Goal: Task Accomplishment & Management: Complete application form

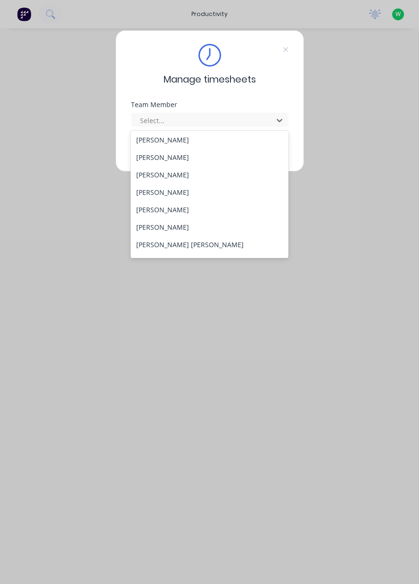
scroll to position [38, 0]
click at [156, 227] on div "[PERSON_NAME]" at bounding box center [210, 225] width 158 height 17
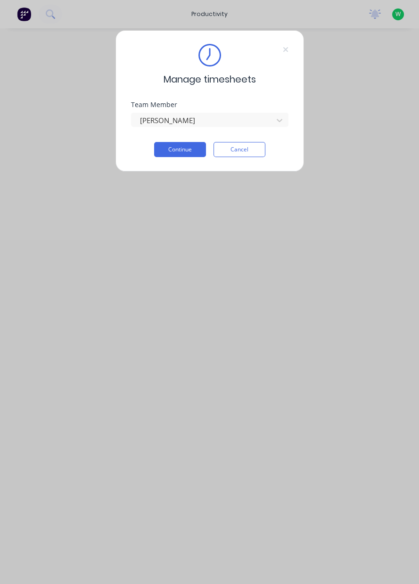
click at [189, 149] on button "Continue" at bounding box center [180, 149] width 52 height 15
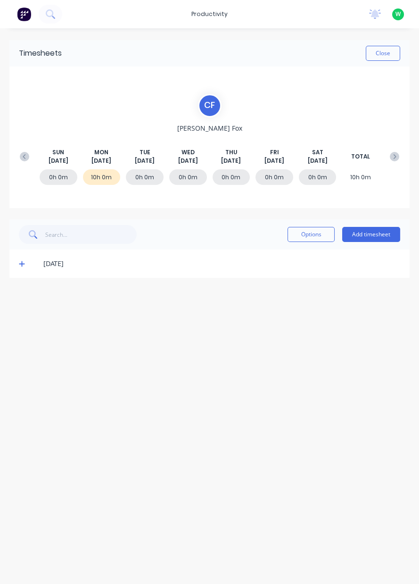
click at [375, 236] on button "Add timesheet" at bounding box center [372, 234] width 58 height 15
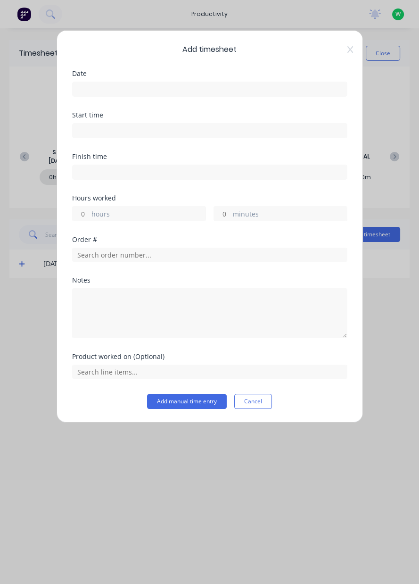
click at [200, 85] on input at bounding box center [210, 89] width 275 height 14
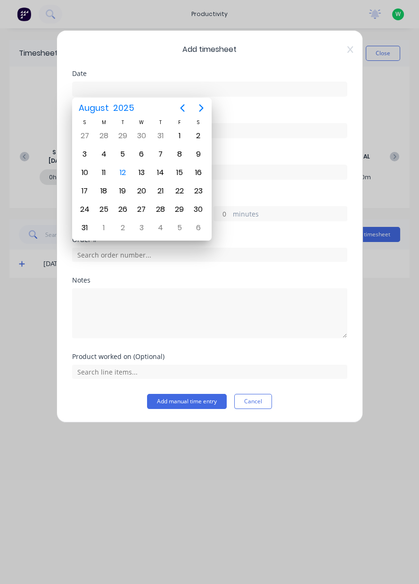
click at [129, 182] on div "19" at bounding box center [122, 191] width 19 height 18
type input "19/08/2025"
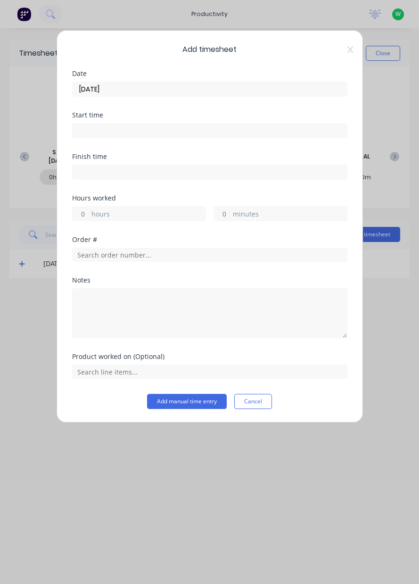
click at [115, 210] on label "hours" at bounding box center [149, 215] width 114 height 12
click at [89, 210] on input "hours" at bounding box center [81, 214] width 17 height 14
type input "8"
click at [124, 256] on input "text" at bounding box center [210, 255] width 276 height 14
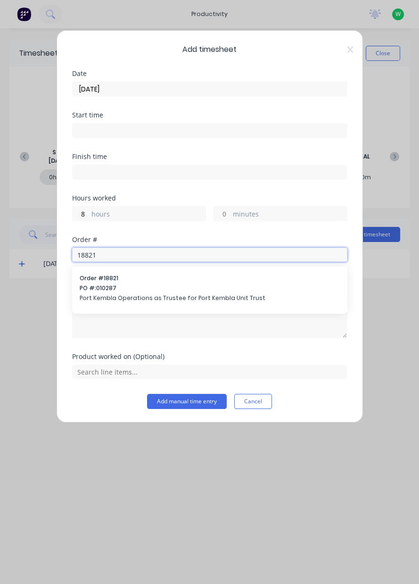
type input "18821"
click at [117, 292] on div "Order # 18821 PO #: 010287 Port Kembla Operations as Trustee for Port Kembla Un…" at bounding box center [210, 289] width 260 height 30
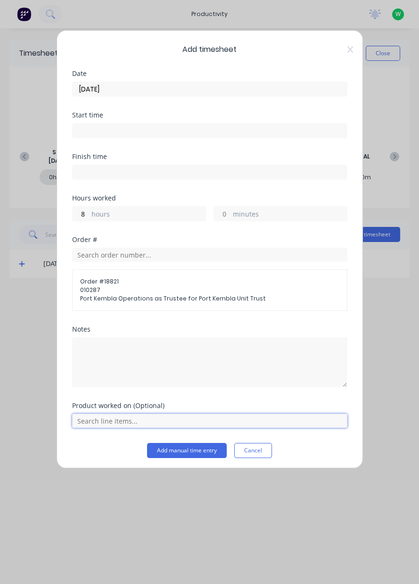
click at [140, 420] on input "text" at bounding box center [210, 421] width 276 height 14
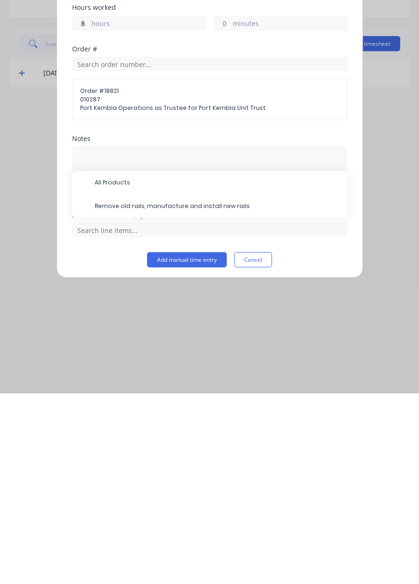
click at [185, 397] on span "Remove old rails, manufacture and install new rails" at bounding box center [217, 397] width 245 height 8
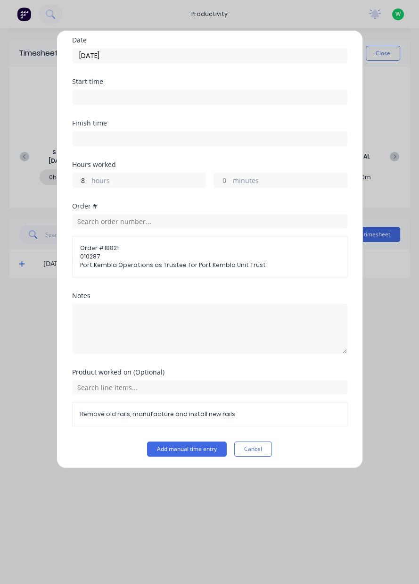
click at [184, 450] on button "Add manual time entry" at bounding box center [187, 449] width 80 height 15
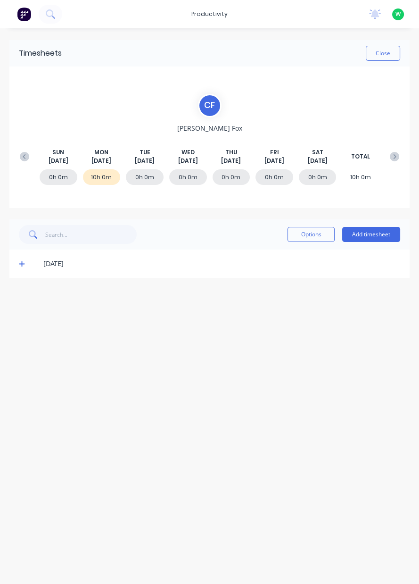
click at [28, 154] on icon at bounding box center [24, 156] width 9 height 9
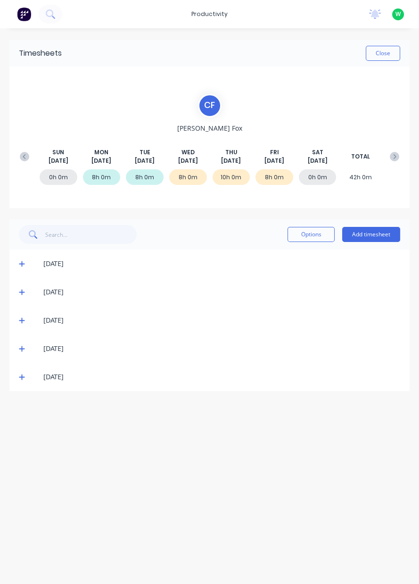
click at [278, 175] on div "8h 0m" at bounding box center [275, 177] width 38 height 16
click at [26, 377] on span at bounding box center [23, 376] width 9 height 9
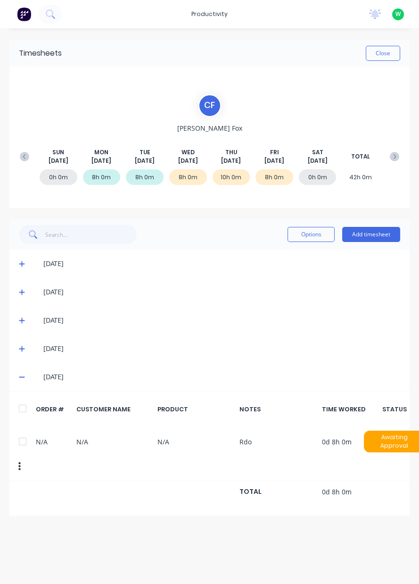
click at [229, 176] on div "10h 0m" at bounding box center [232, 177] width 38 height 16
click at [232, 176] on div "10h 0m" at bounding box center [232, 177] width 38 height 16
click at [34, 378] on div "08/08/25" at bounding box center [214, 377] width 372 height 10
click at [25, 347] on span at bounding box center [23, 348] width 9 height 9
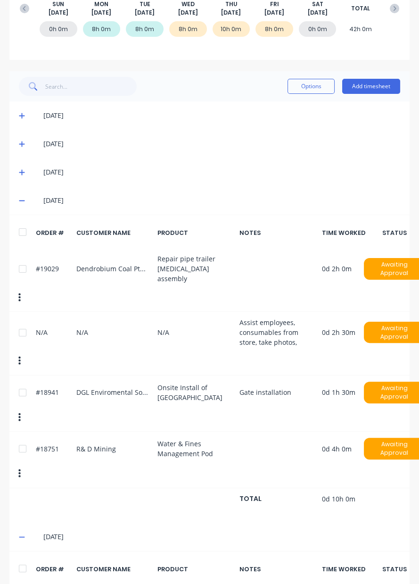
scroll to position [176, 0]
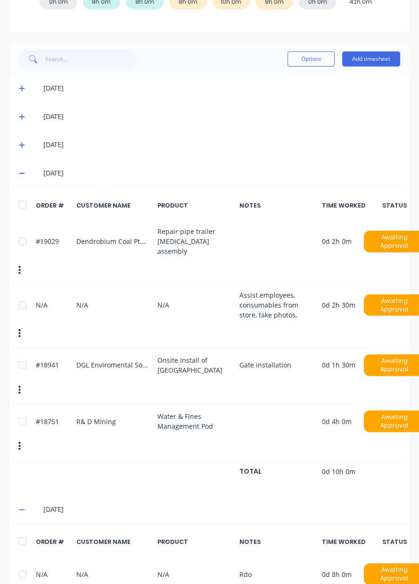
click at [26, 505] on span at bounding box center [23, 509] width 9 height 9
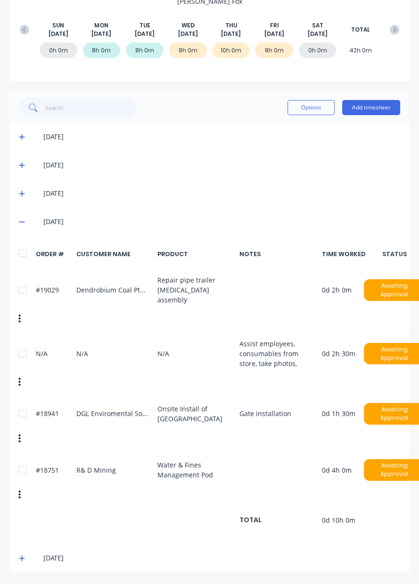
scroll to position [60, 0]
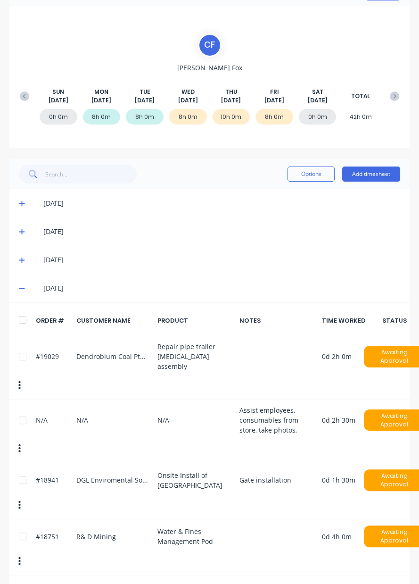
click at [21, 288] on icon at bounding box center [22, 288] width 6 height 1
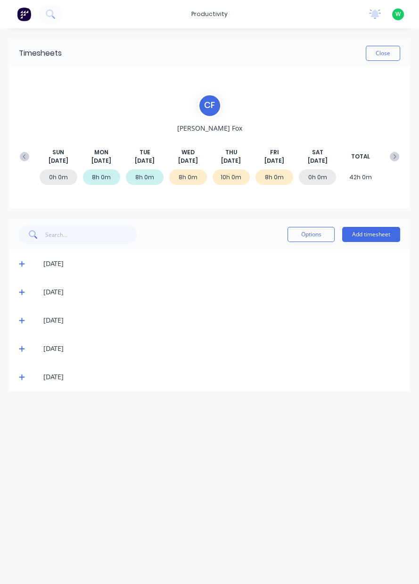
click at [24, 380] on icon at bounding box center [22, 377] width 6 height 7
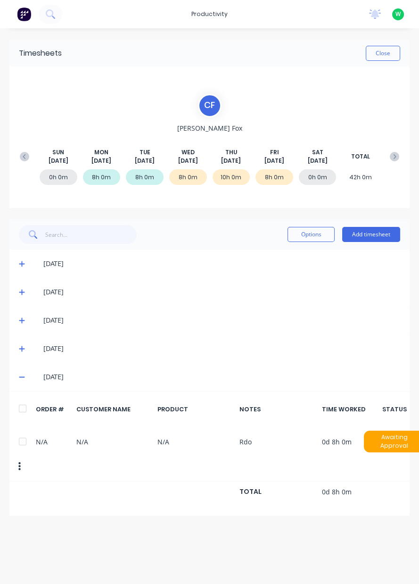
click at [22, 377] on icon at bounding box center [22, 377] width 6 height 1
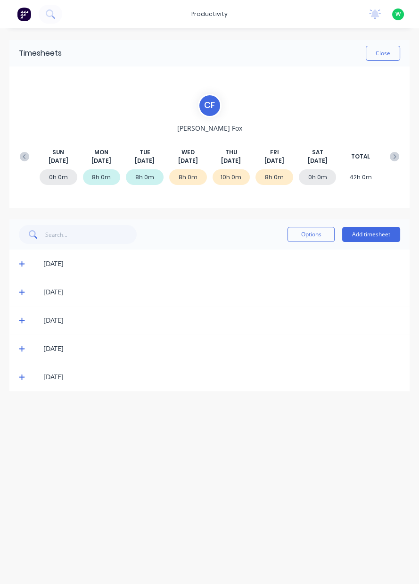
click at [396, 158] on icon at bounding box center [394, 156] width 9 height 9
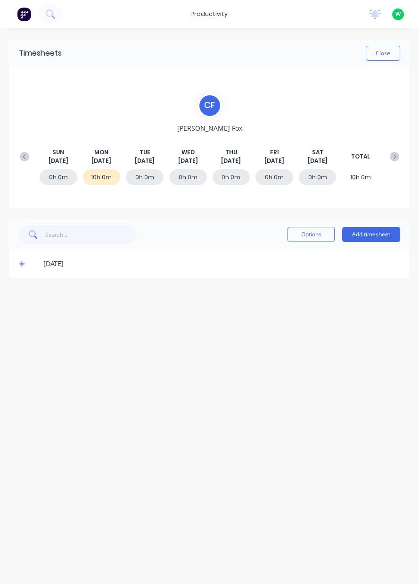
click at [106, 185] on div "0h 0m 10h 0m 0h 0m 0h 0m 0h 0m 0h 0m 0h 0m 10h 0m" at bounding box center [209, 179] width 389 height 28
click at [23, 265] on icon at bounding box center [22, 263] width 6 height 7
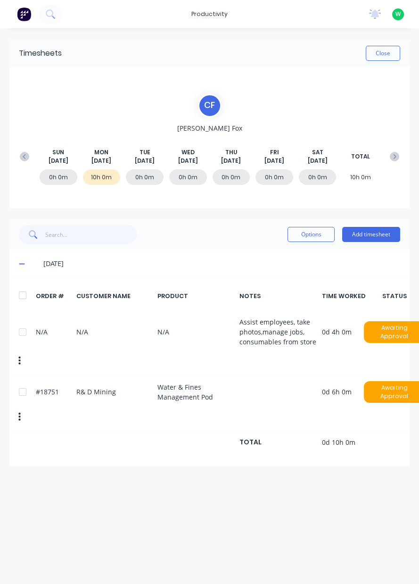
click at [25, 265] on span at bounding box center [23, 263] width 9 height 9
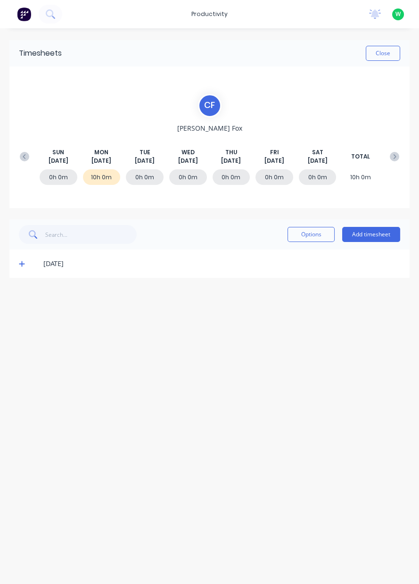
click at [381, 235] on button "Add timesheet" at bounding box center [372, 234] width 58 height 15
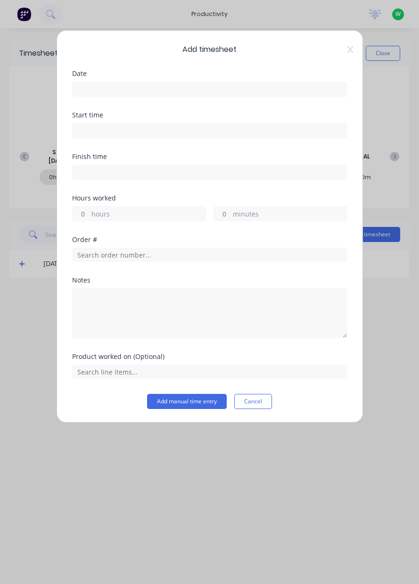
click at [219, 89] on input at bounding box center [210, 89] width 275 height 14
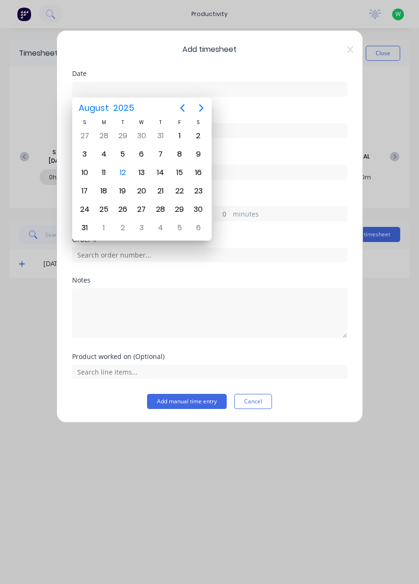
click at [128, 173] on div "12" at bounding box center [123, 173] width 14 height 14
type input "[DATE]"
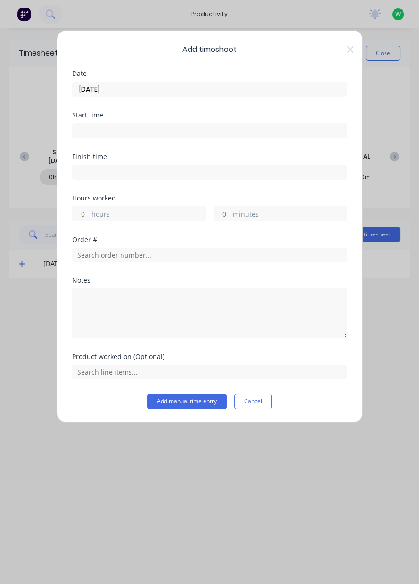
click at [129, 218] on label "hours" at bounding box center [149, 215] width 114 height 12
click at [89, 218] on input "hours" at bounding box center [81, 214] width 17 height 14
type input "8"
click at [146, 255] on input "text" at bounding box center [210, 255] width 276 height 14
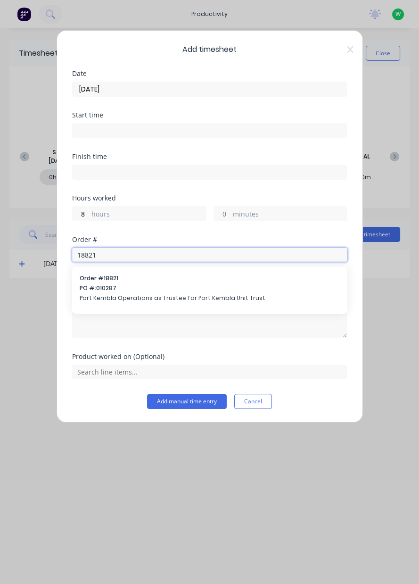
type input "18821"
click at [156, 287] on span "PO #: 010287" at bounding box center [210, 288] width 260 height 8
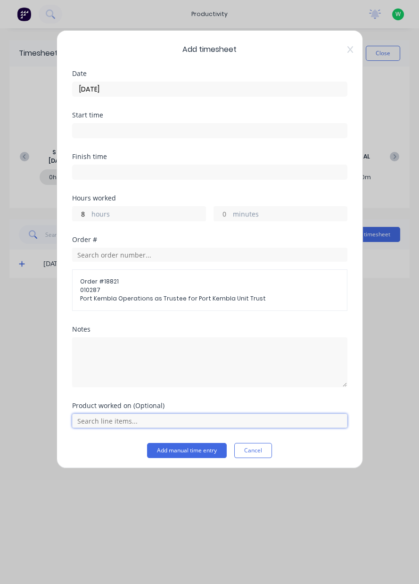
click at [140, 424] on input "text" at bounding box center [210, 421] width 276 height 14
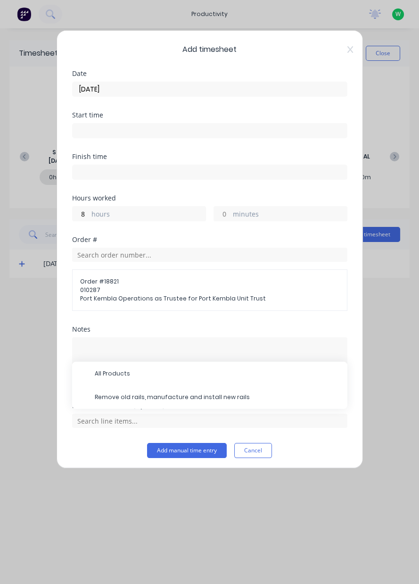
click at [160, 398] on span "Remove old rails, manufacture and install new rails" at bounding box center [217, 397] width 245 height 8
click at [189, 402] on div "Product worked on (Optional)" at bounding box center [210, 405] width 276 height 7
click at [199, 397] on div "Notes" at bounding box center [210, 364] width 276 height 76
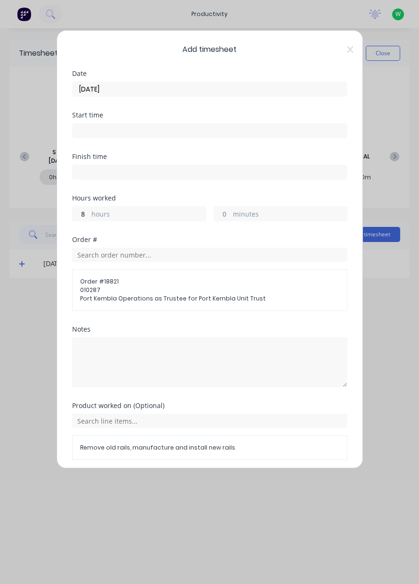
click at [187, 482] on button "Add manual time entry" at bounding box center [187, 482] width 80 height 15
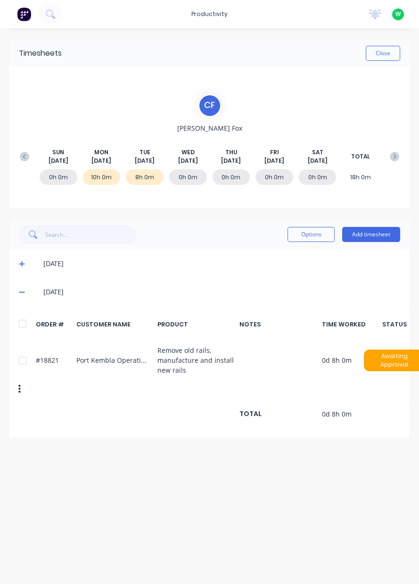
click at [26, 292] on span at bounding box center [23, 291] width 9 height 9
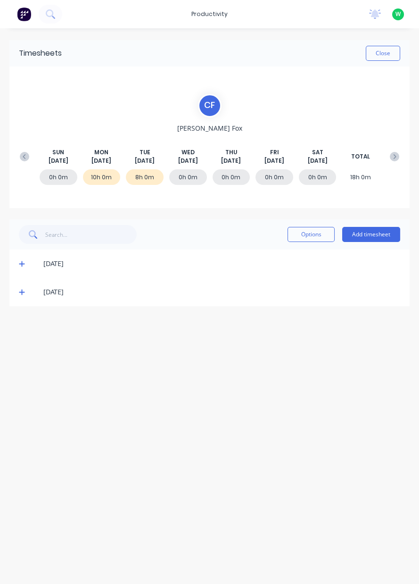
click at [21, 293] on icon at bounding box center [22, 292] width 6 height 7
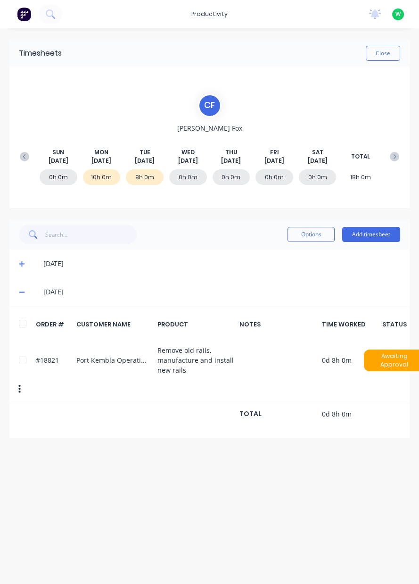
click at [21, 292] on icon at bounding box center [22, 292] width 6 height 1
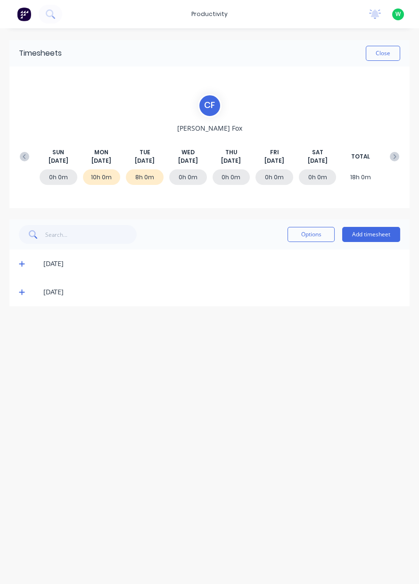
click at [21, 263] on icon at bounding box center [22, 264] width 6 height 6
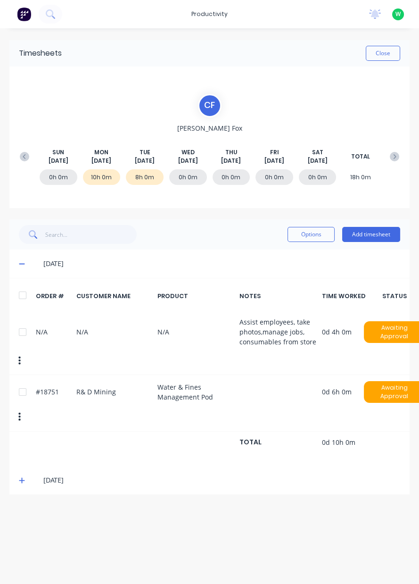
click at [22, 266] on icon at bounding box center [22, 263] width 6 height 7
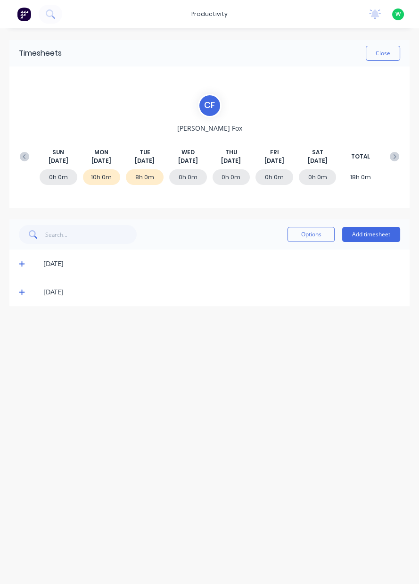
click at [19, 152] on button at bounding box center [24, 156] width 19 height 17
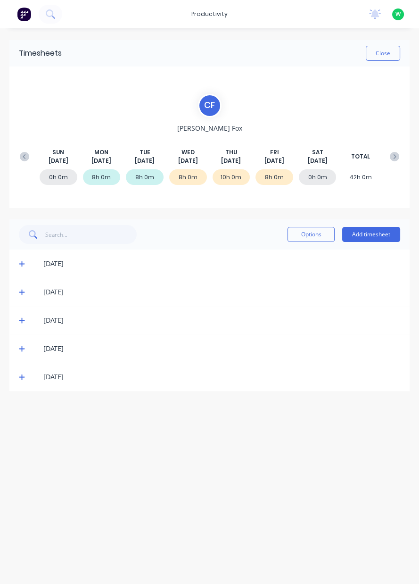
click at [0, 182] on div "Timesheets Close C F Cody Fox SUN Aug 3rd MON Aug 4th TUE Aug 5th WED Aug 6th T…" at bounding box center [209, 296] width 419 height 537
click at [318, 230] on button "Options" at bounding box center [311, 234] width 47 height 15
click at [394, 39] on div "Timesheets Close C F Cody Fox SUN Aug 3rd MON Aug 4th TUE Aug 5th WED Aug 6th T…" at bounding box center [209, 296] width 419 height 537
click at [390, 52] on button "Close" at bounding box center [383, 53] width 34 height 15
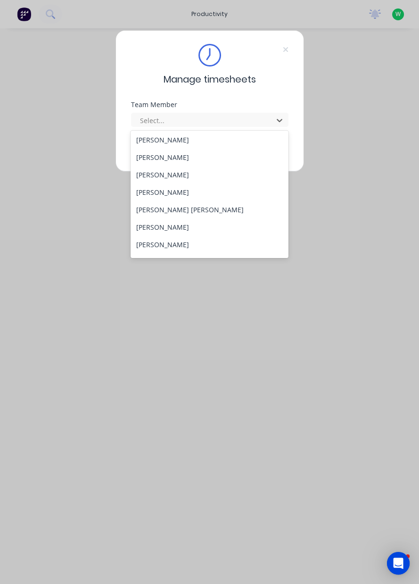
click at [186, 254] on div "[PERSON_NAME]" at bounding box center [210, 261] width 158 height 17
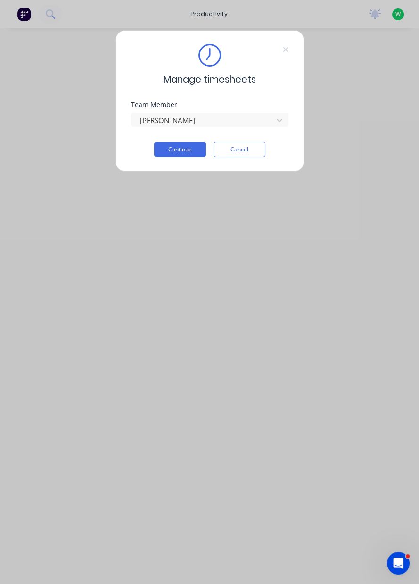
click at [189, 146] on button "Continue" at bounding box center [180, 149] width 52 height 15
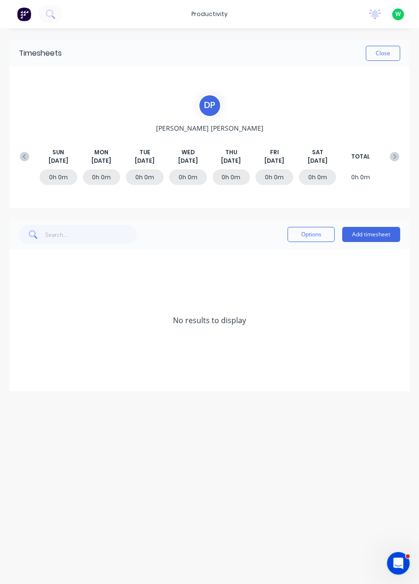
click at [386, 56] on button "Close" at bounding box center [383, 53] width 34 height 15
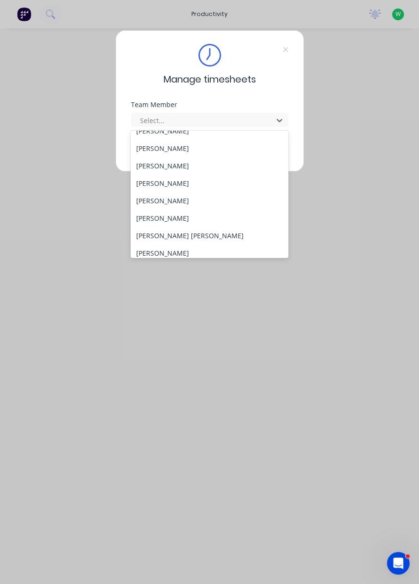
scroll to position [71, 0]
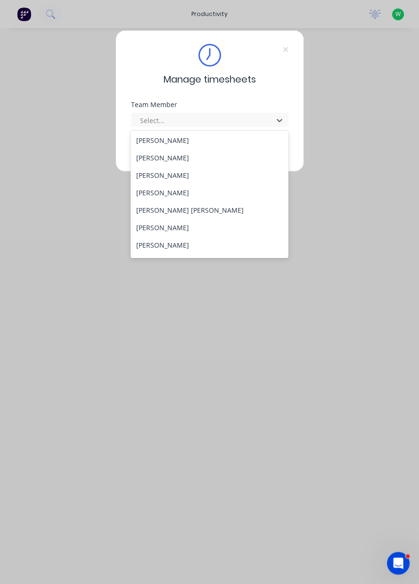
click at [178, 249] on div "[PERSON_NAME]" at bounding box center [210, 244] width 158 height 17
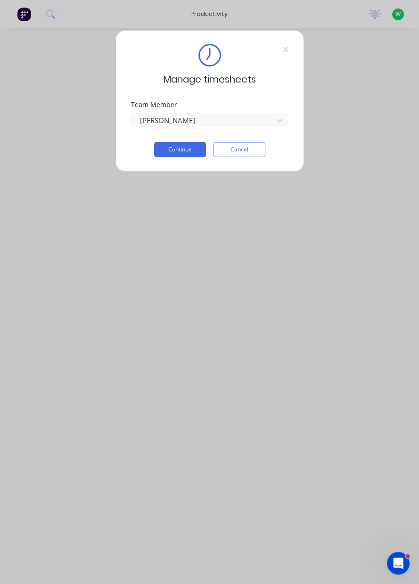
click at [178, 148] on button "Continue" at bounding box center [180, 149] width 52 height 15
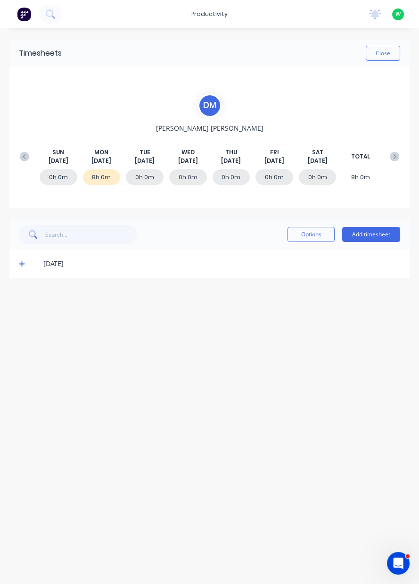
click at [374, 237] on button "Add timesheet" at bounding box center [372, 234] width 58 height 15
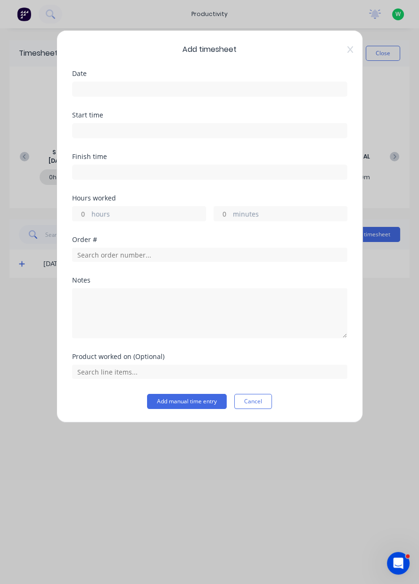
click at [105, 92] on input at bounding box center [210, 89] width 275 height 14
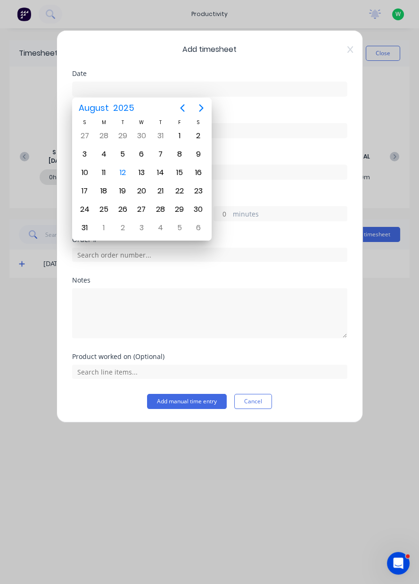
click at [124, 170] on div "12" at bounding box center [123, 173] width 14 height 14
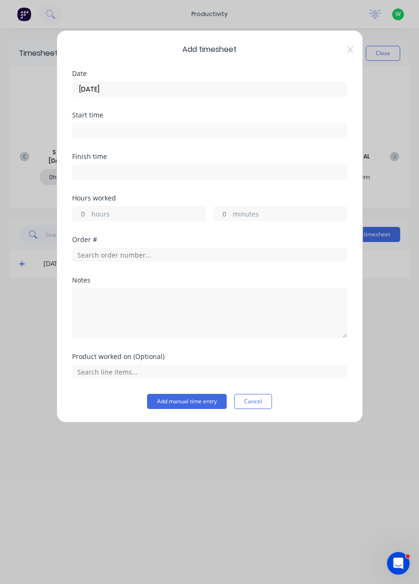
type input "[DATE]"
click at [129, 212] on label "hours" at bounding box center [149, 215] width 114 height 12
click at [89, 212] on input "hours" at bounding box center [81, 214] width 17 height 14
type input "8"
click at [124, 252] on input "text" at bounding box center [210, 255] width 276 height 14
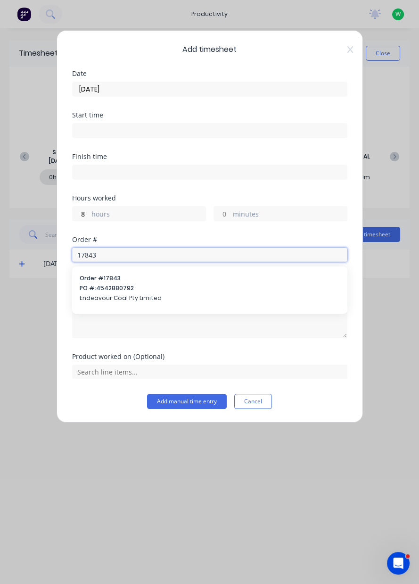
type input "17843"
click at [134, 285] on span "PO #: 4542880792" at bounding box center [210, 288] width 260 height 8
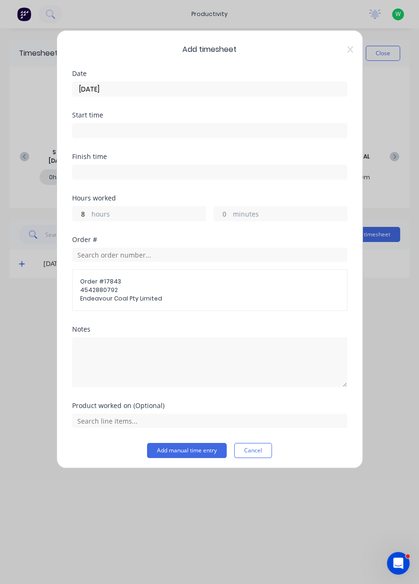
scroll to position [1, 0]
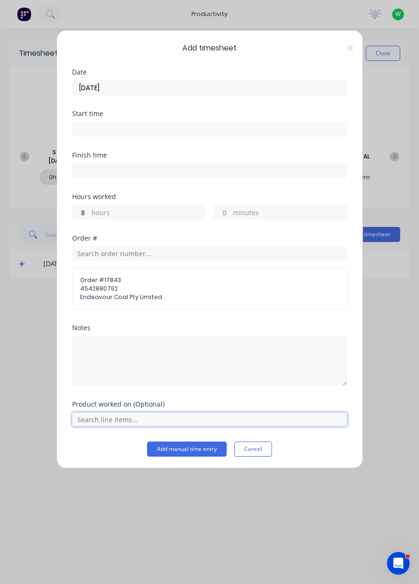
click at [147, 421] on input "text" at bounding box center [210, 419] width 276 height 14
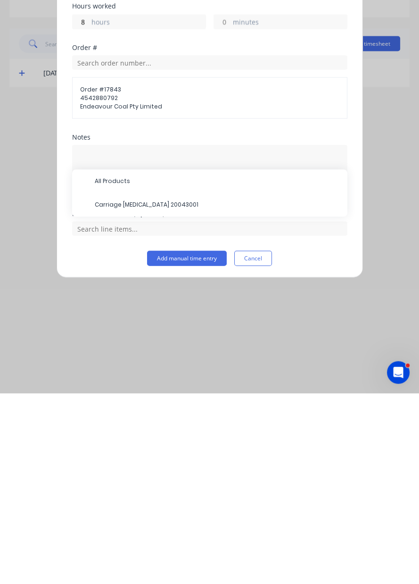
click at [337, 513] on div "Add timesheet Date 12/08/2025 Start time Finish time Hours worked 8 hours minut…" at bounding box center [209, 292] width 419 height 584
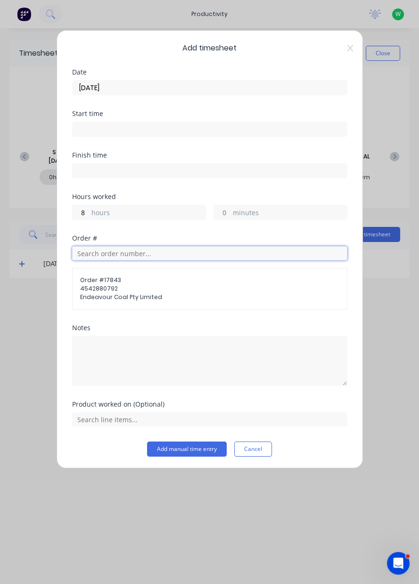
click at [143, 254] on input "text" at bounding box center [210, 253] width 276 height 14
type input "17942"
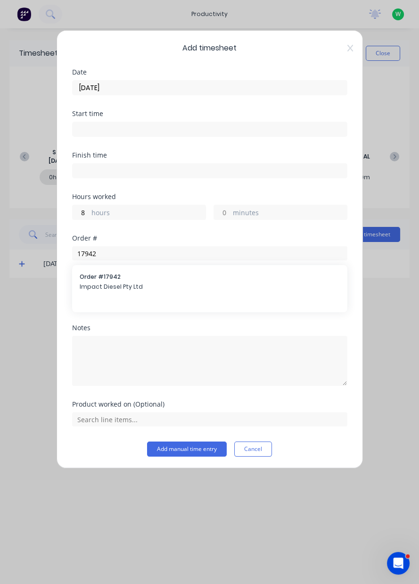
click at [129, 288] on span "Impact Diesel Pty Ltd" at bounding box center [210, 287] width 260 height 8
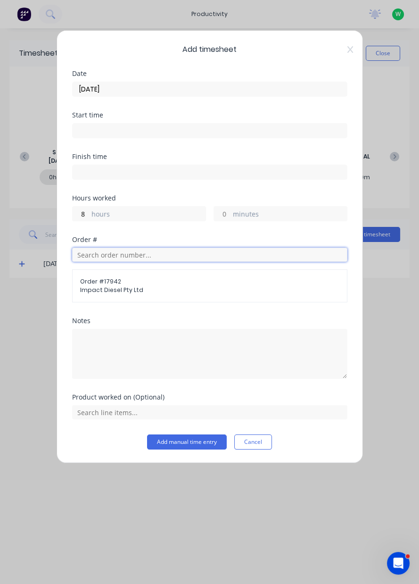
click at [156, 257] on input "text" at bounding box center [210, 255] width 276 height 14
type input "17943"
click at [132, 286] on span "Dendrobium Coal Pty Ltd" at bounding box center [210, 288] width 260 height 8
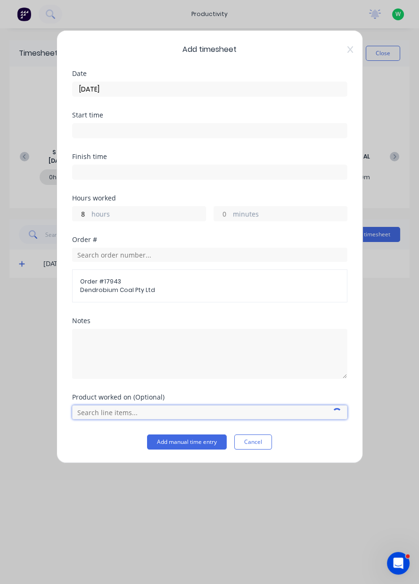
click at [131, 413] on input "text" at bounding box center [210, 412] width 276 height 14
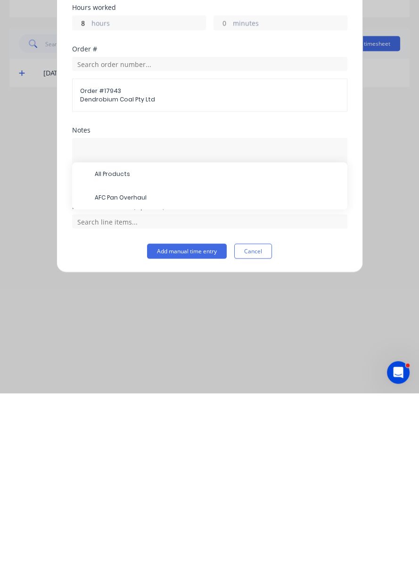
click at [142, 389] on span "AFC Pan Overhaul" at bounding box center [217, 389] width 245 height 8
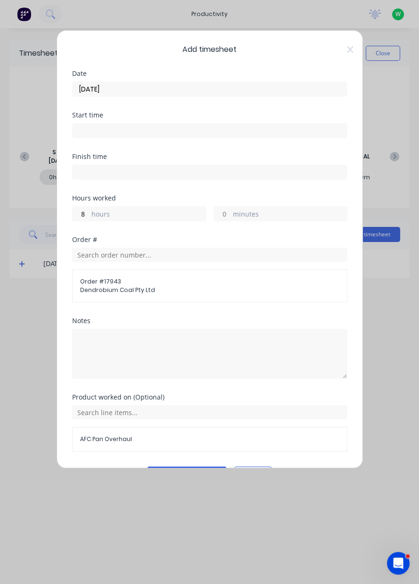
scroll to position [25, 0]
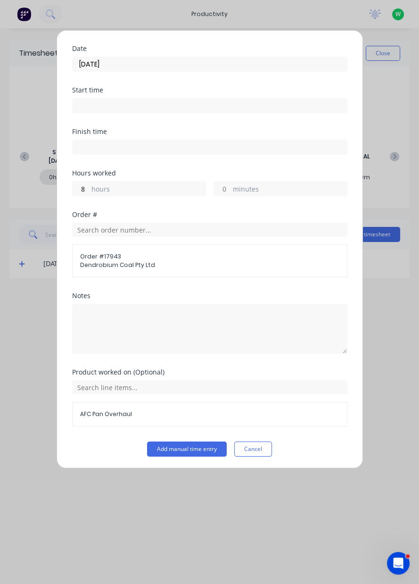
click at [201, 450] on button "Add manual time entry" at bounding box center [187, 449] width 80 height 15
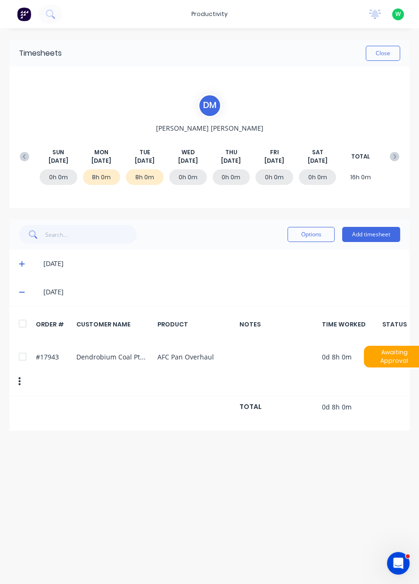
click at [389, 56] on button "Close" at bounding box center [383, 53] width 34 height 15
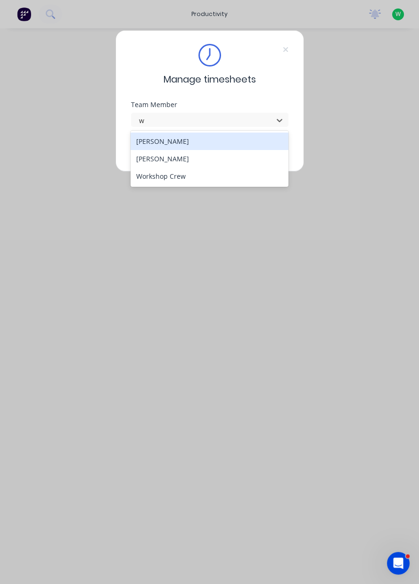
click at [173, 154] on div "[PERSON_NAME]" at bounding box center [210, 158] width 158 height 17
type input "w"
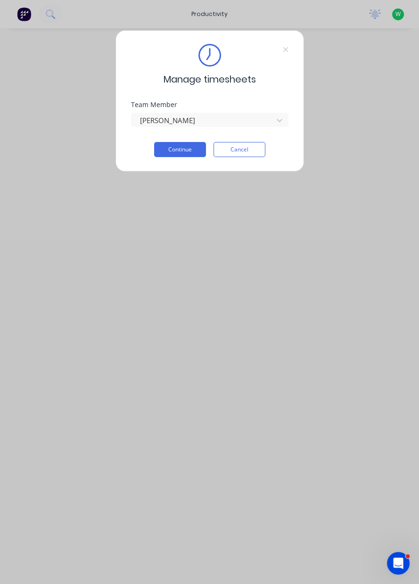
click at [184, 151] on button "Continue" at bounding box center [180, 149] width 52 height 15
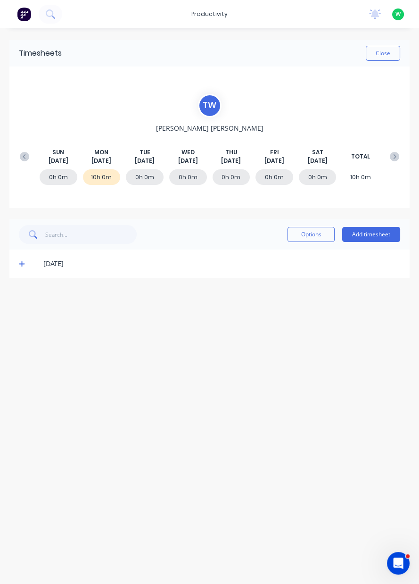
click at [370, 236] on button "Add timesheet" at bounding box center [372, 234] width 58 height 15
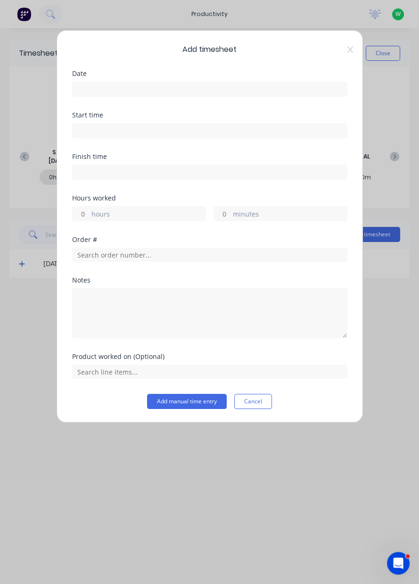
click at [257, 92] on input at bounding box center [210, 89] width 275 height 14
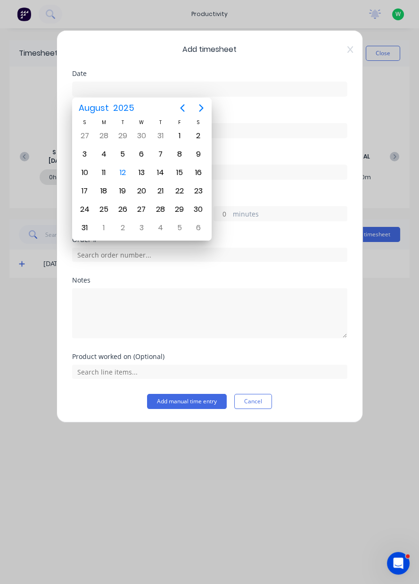
click at [123, 172] on div "12" at bounding box center [123, 173] width 14 height 14
type input "[DATE]"
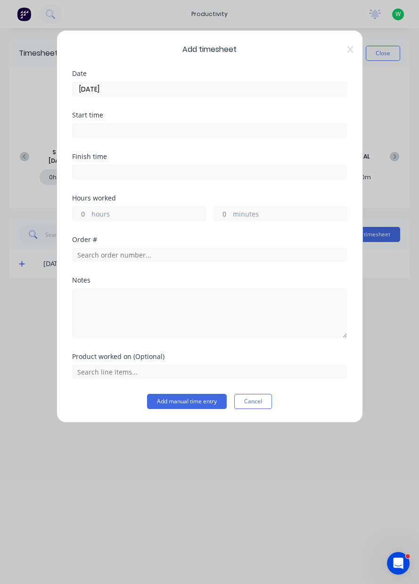
click at [154, 216] on label "hours" at bounding box center [149, 215] width 114 height 12
click at [89, 216] on input "hours" at bounding box center [81, 214] width 17 height 14
type input "2"
click at [151, 255] on input "text" at bounding box center [210, 255] width 276 height 14
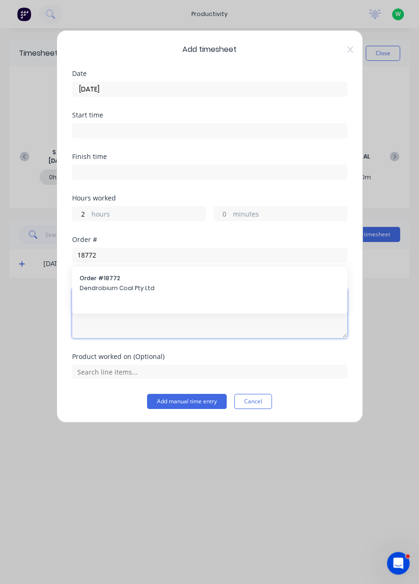
click at [133, 288] on textarea at bounding box center [210, 313] width 276 height 50
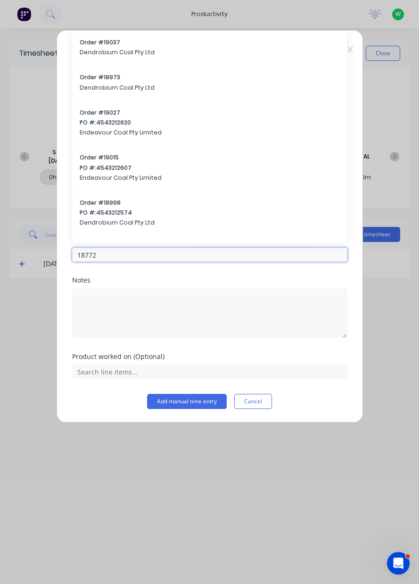
click at [176, 256] on input "18772" at bounding box center [210, 255] width 276 height 14
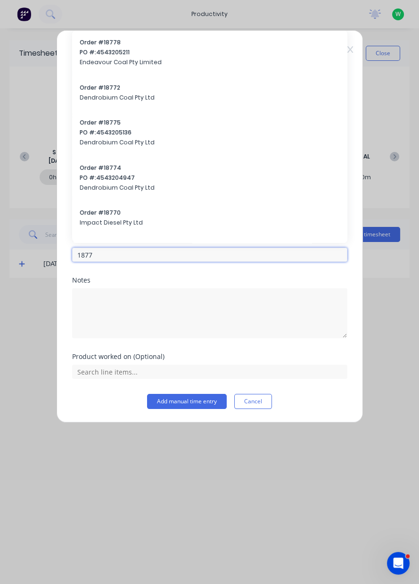
type input "18772"
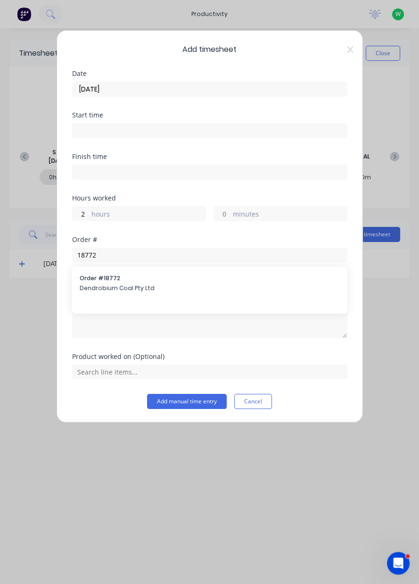
click at [117, 285] on span "Dendrobium Coal Pty Ltd" at bounding box center [210, 288] width 260 height 8
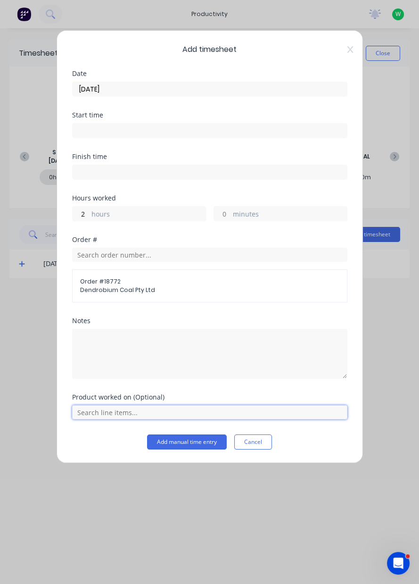
click at [207, 410] on input "text" at bounding box center [210, 412] width 276 height 14
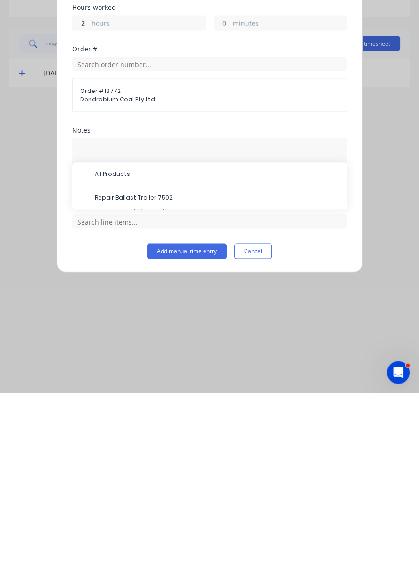
click at [153, 387] on span "Repair Ballast Trailer 7502" at bounding box center [217, 389] width 245 height 8
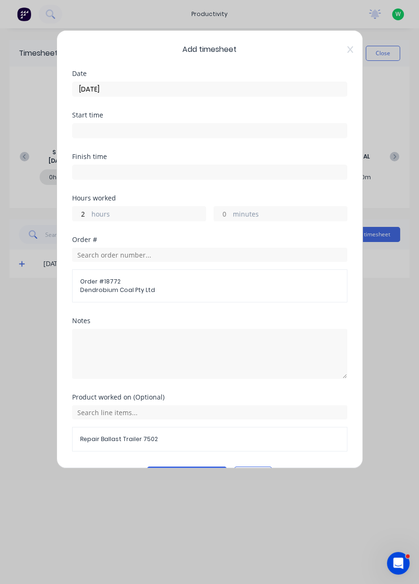
click at [196, 469] on div "Add timesheet Date 12/08/2025 Start time Finish time Hours worked 2 hours minut…" at bounding box center [209, 292] width 419 height 584
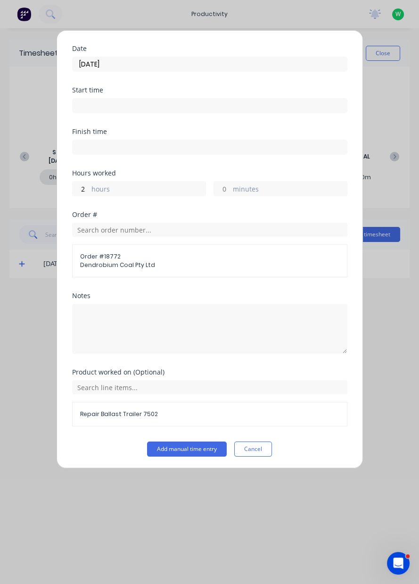
click at [191, 448] on button "Add manual time entry" at bounding box center [187, 449] width 80 height 15
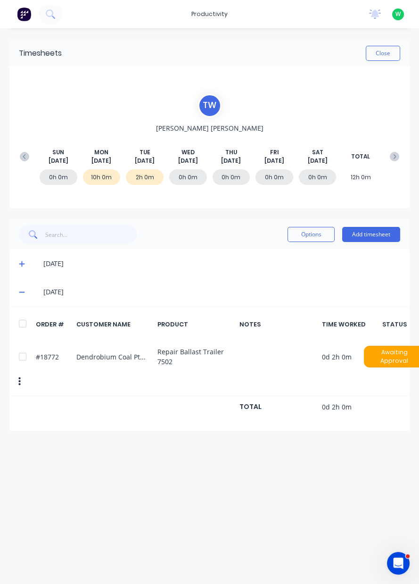
click at [372, 234] on button "Add timesheet" at bounding box center [372, 234] width 58 height 15
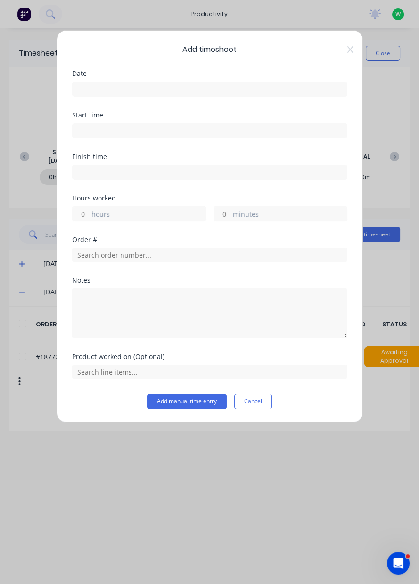
click at [256, 91] on input at bounding box center [210, 89] width 275 height 14
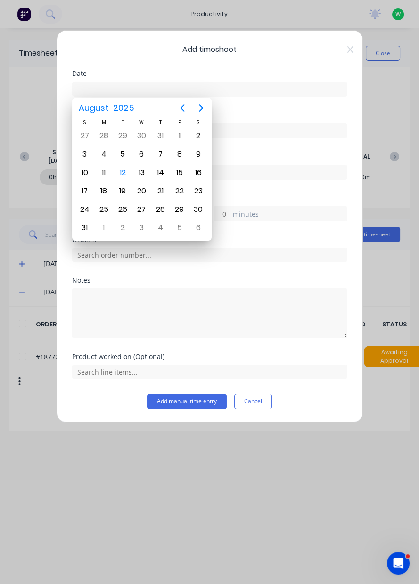
click at [122, 182] on div "19" at bounding box center [122, 191] width 19 height 18
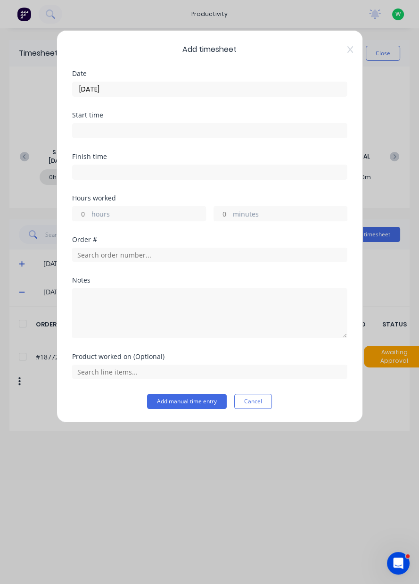
click at [88, 87] on input "19/08/2025" at bounding box center [210, 89] width 275 height 14
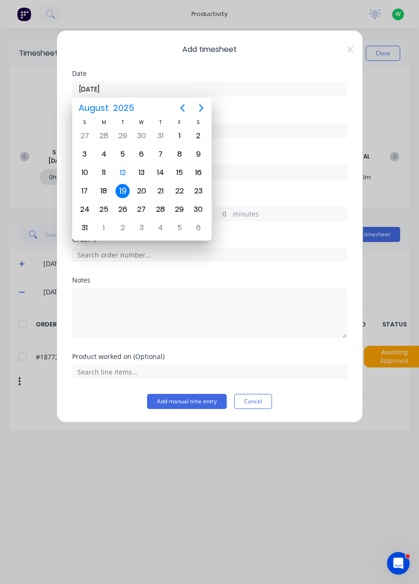
click at [121, 173] on div "12" at bounding box center [123, 173] width 14 height 14
type input "[DATE]"
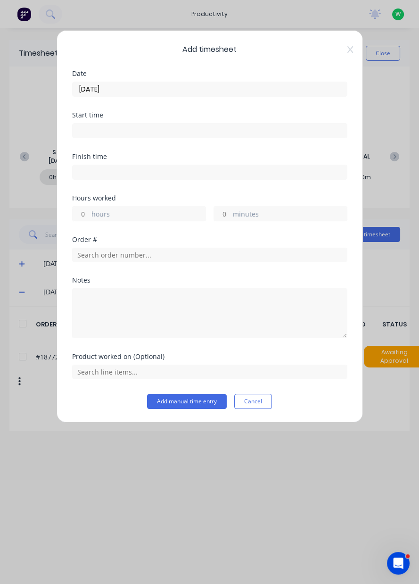
click at [166, 209] on label "hours" at bounding box center [149, 215] width 114 height 12
click at [89, 209] on input "hours" at bounding box center [81, 214] width 17 height 14
type input "4"
click at [123, 252] on input "text" at bounding box center [210, 255] width 276 height 14
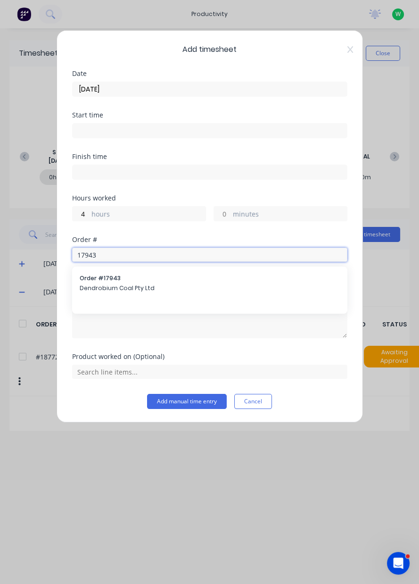
type input "17943"
click at [132, 279] on span "Order # 17943" at bounding box center [210, 278] width 260 height 8
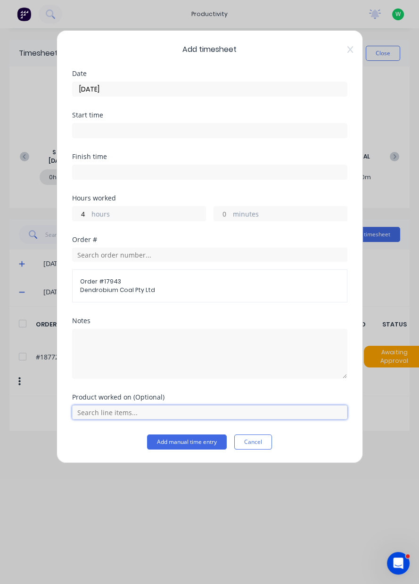
click at [181, 411] on input "text" at bounding box center [210, 412] width 276 height 14
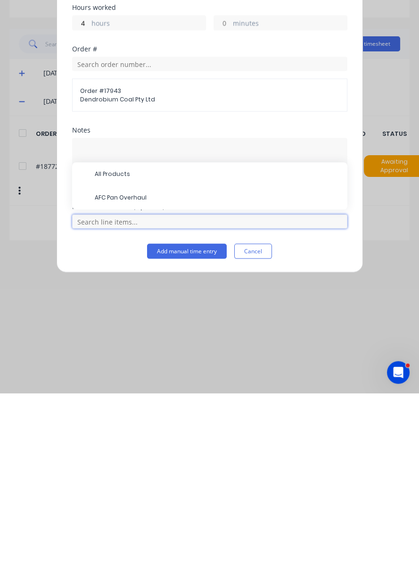
scroll to position [23, 0]
click at [132, 385] on span "AFC Pan Overhaul" at bounding box center [217, 389] width 245 height 8
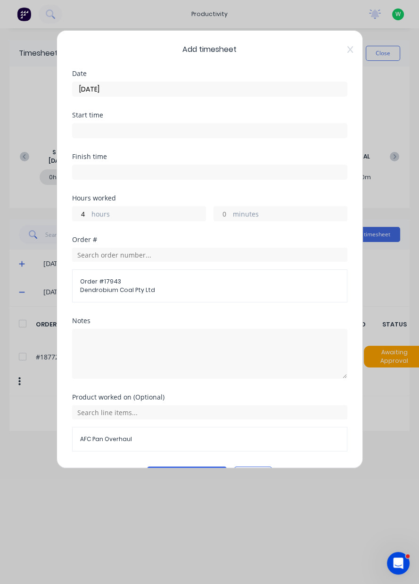
scroll to position [25, 0]
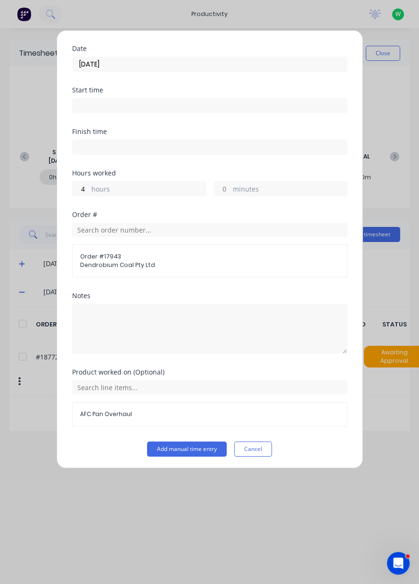
click at [199, 448] on button "Add manual time entry" at bounding box center [187, 449] width 80 height 15
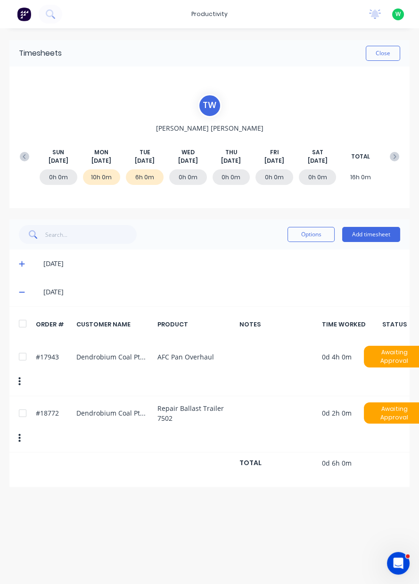
scroll to position [0, 0]
click at [387, 235] on button "Add timesheet" at bounding box center [372, 234] width 58 height 15
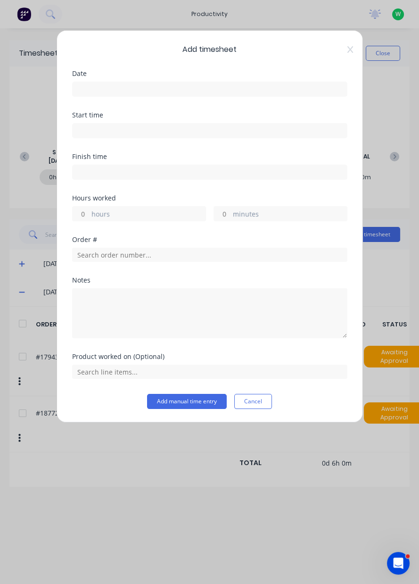
click at [258, 86] on input at bounding box center [210, 89] width 275 height 14
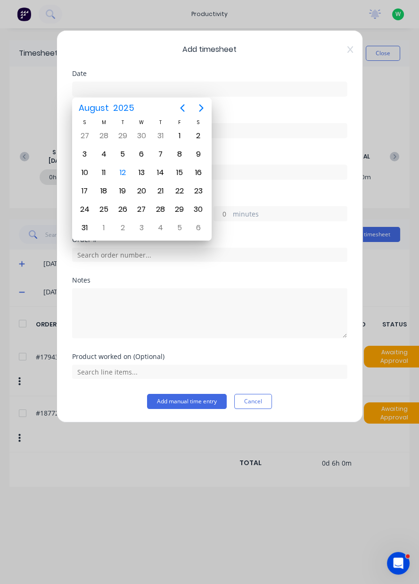
click at [124, 170] on div "12" at bounding box center [123, 173] width 14 height 14
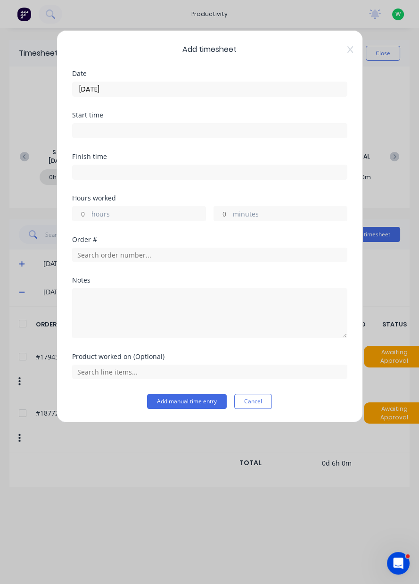
type input "[DATE]"
click at [155, 214] on label "hours" at bounding box center [149, 215] width 114 height 12
click at [89, 214] on input "hours" at bounding box center [81, 214] width 17 height 14
type input "1"
click at [161, 255] on input "text" at bounding box center [210, 255] width 276 height 14
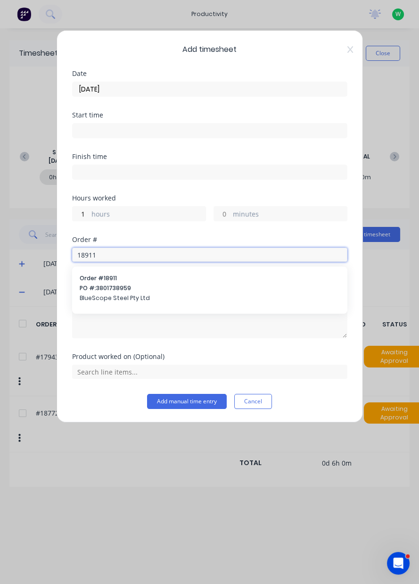
type input "18911"
click at [132, 288] on span "PO #: 3801738959" at bounding box center [210, 288] width 260 height 8
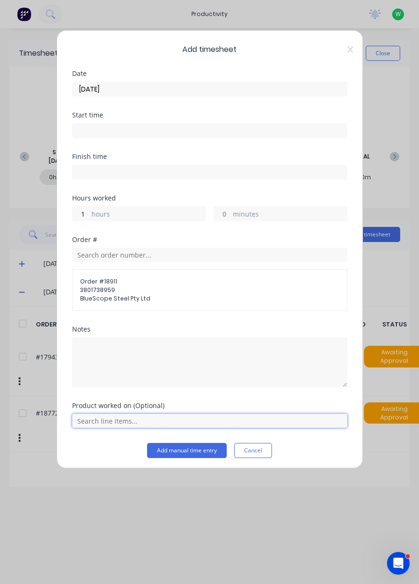
click at [216, 418] on input "text" at bounding box center [210, 421] width 276 height 14
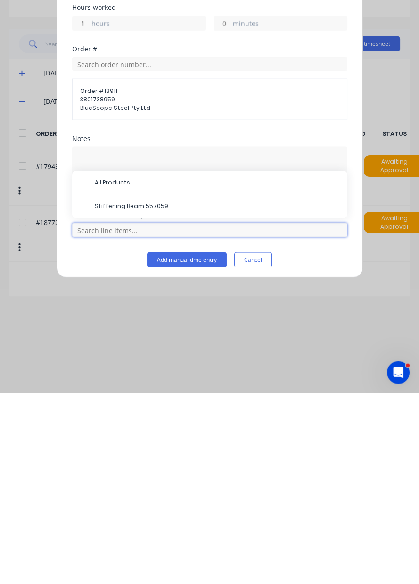
scroll to position [32, 0]
click at [154, 393] on span "Stiffening Beam 557059" at bounding box center [217, 397] width 245 height 8
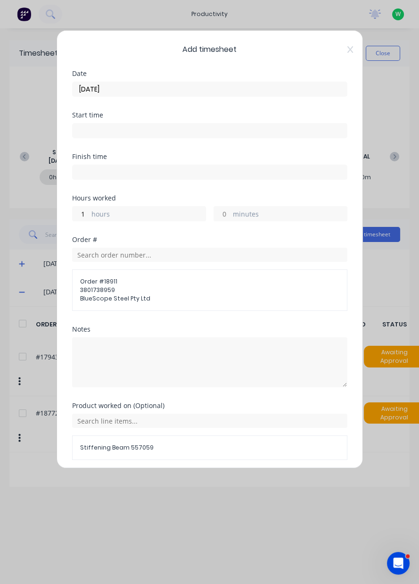
scroll to position [33, 0]
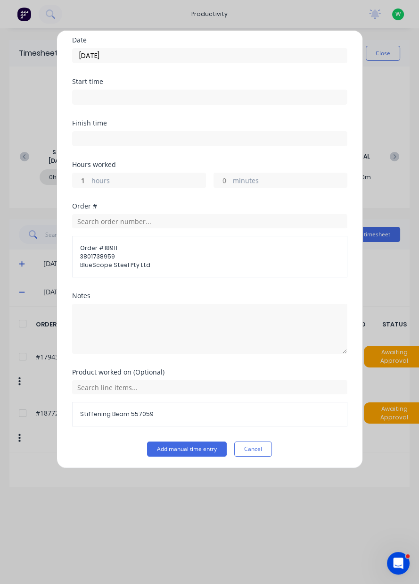
click at [202, 446] on button "Add manual time entry" at bounding box center [187, 449] width 80 height 15
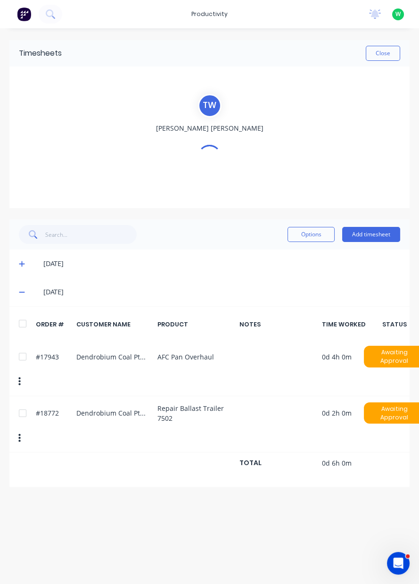
scroll to position [0, 0]
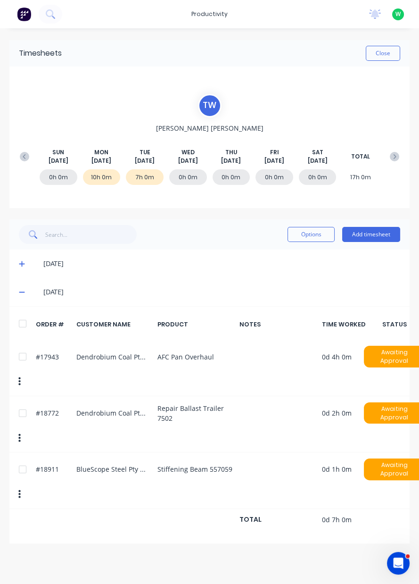
click at [371, 234] on button "Add timesheet" at bounding box center [372, 234] width 58 height 15
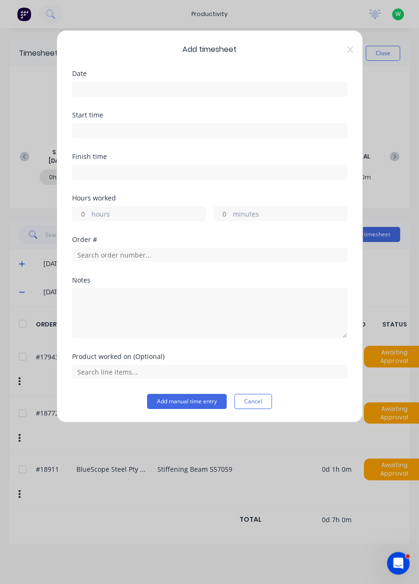
click at [252, 91] on input at bounding box center [210, 89] width 275 height 14
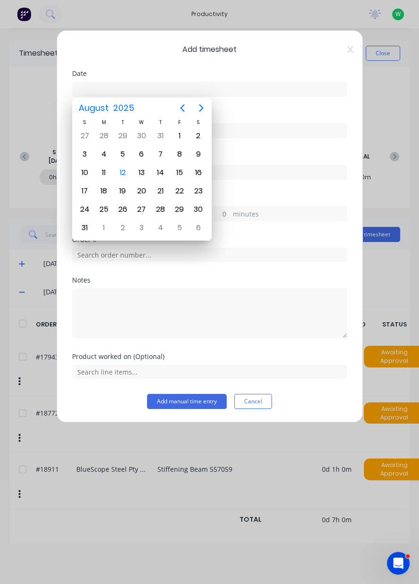
click at [126, 171] on div "12" at bounding box center [123, 173] width 14 height 14
type input "[DATE]"
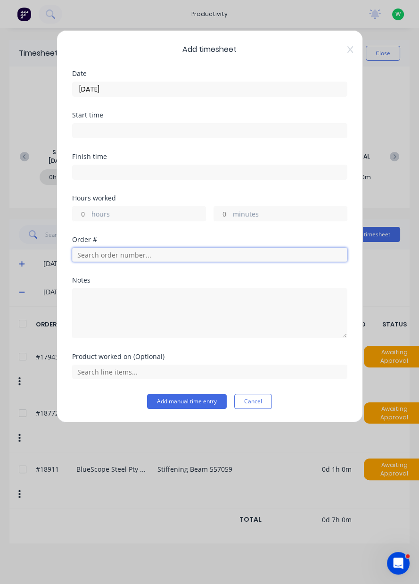
click at [202, 257] on input "text" at bounding box center [210, 255] width 276 height 14
click at [215, 255] on input "text" at bounding box center [210, 255] width 276 height 14
type input "19033"
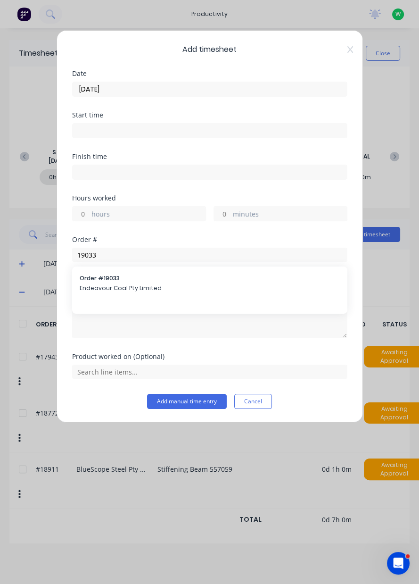
click at [136, 284] on span "Endeavour Coal Pty Limited" at bounding box center [210, 288] width 260 height 8
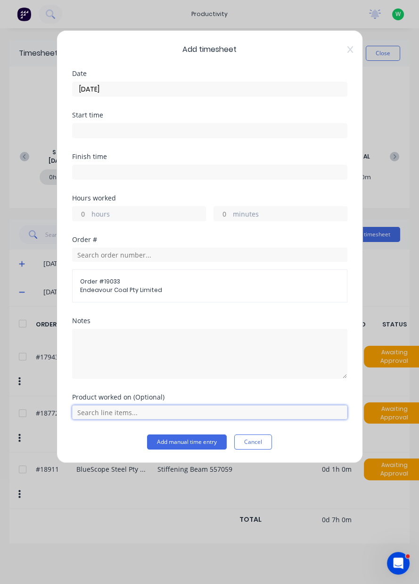
click at [213, 415] on input "text" at bounding box center [210, 412] width 276 height 14
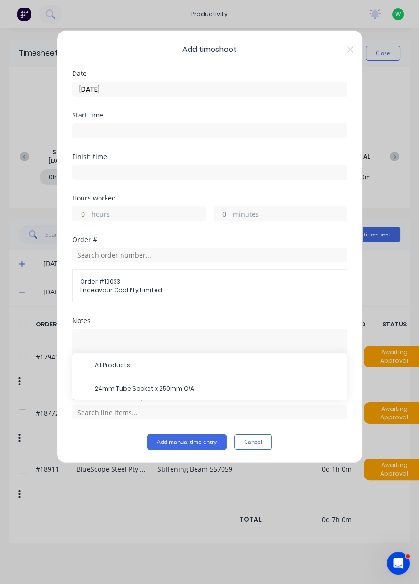
click at [171, 385] on span "24mm Tube Socket x 250mm O/A" at bounding box center [217, 389] width 245 height 8
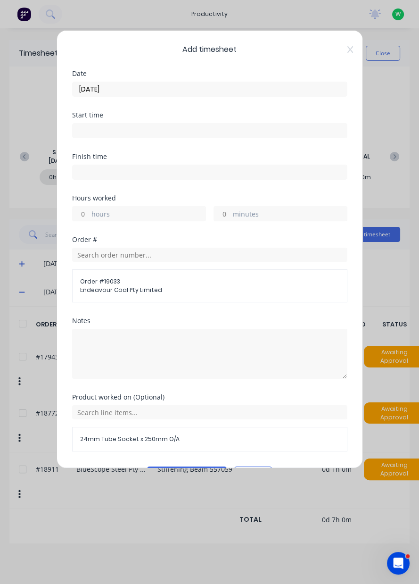
click at [196, 473] on button "Add manual time entry" at bounding box center [187, 474] width 80 height 15
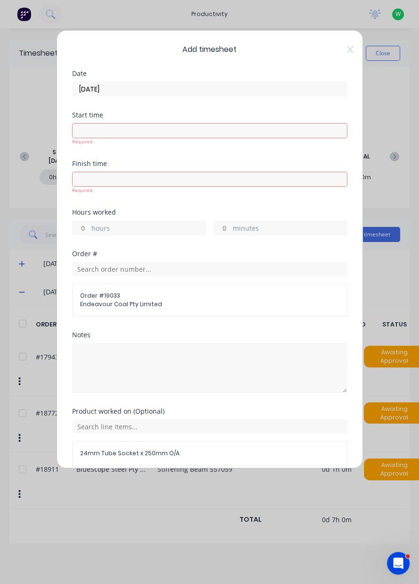
click at [195, 488] on button "Add manual time entry" at bounding box center [187, 488] width 80 height 15
click at [184, 485] on button "Add manual time entry" at bounding box center [187, 488] width 80 height 15
click at [177, 227] on label "hours" at bounding box center [149, 229] width 114 height 12
click at [89, 227] on input "hours" at bounding box center [81, 228] width 17 height 14
type input "1"
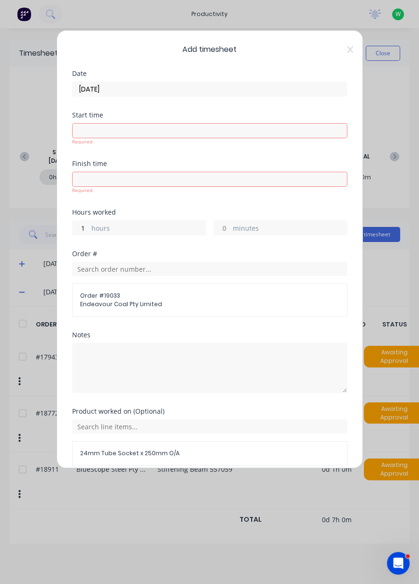
click at [199, 469] on div "Add timesheet Date 12/08/2025 Start time Required. Finish time Required. Hours …" at bounding box center [210, 249] width 307 height 438
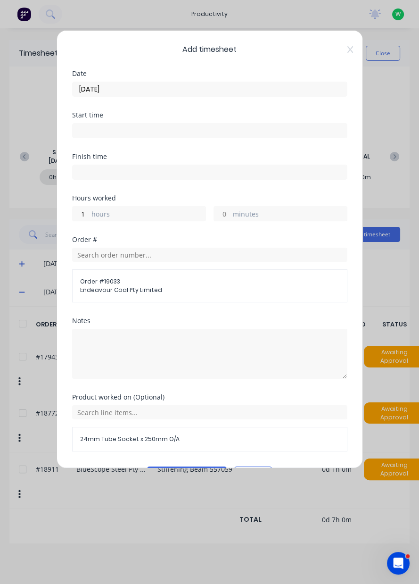
click at [197, 474] on button "Add manual time entry" at bounding box center [187, 474] width 80 height 15
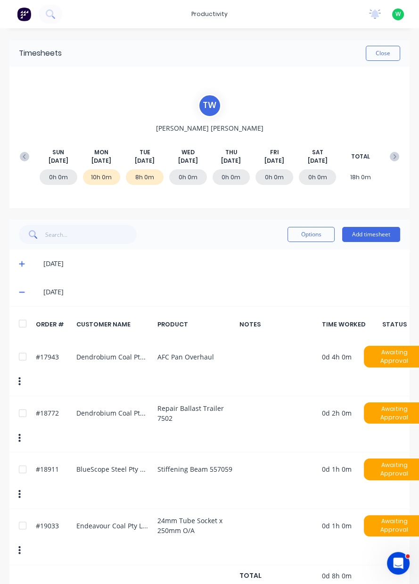
click at [374, 235] on button "Add timesheet" at bounding box center [372, 234] width 58 height 15
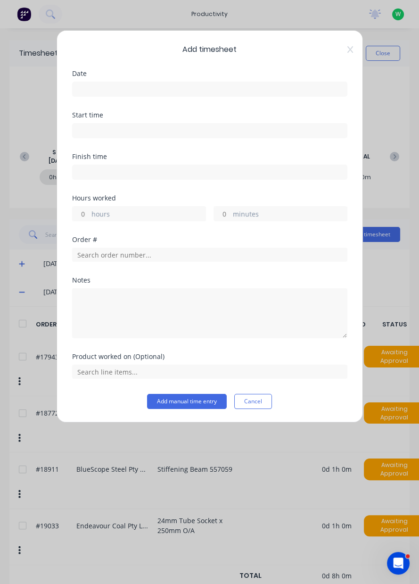
click at [277, 85] on input at bounding box center [210, 89] width 275 height 14
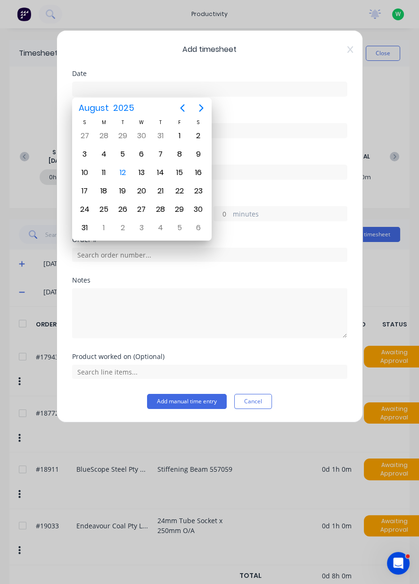
click at [128, 170] on div "12" at bounding box center [123, 173] width 14 height 14
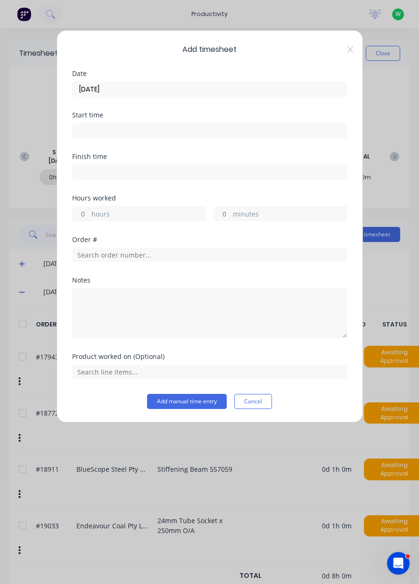
type input "[DATE]"
click at [163, 213] on label "hours" at bounding box center [149, 215] width 114 height 12
click at [89, 213] on input "hours" at bounding box center [81, 214] width 17 height 14
type input "1"
click at [174, 256] on input "text" at bounding box center [210, 255] width 276 height 14
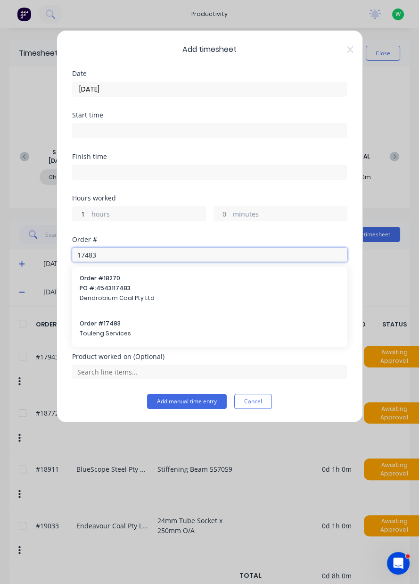
type input "17483"
click at [118, 323] on span "Order # 17483" at bounding box center [210, 323] width 260 height 8
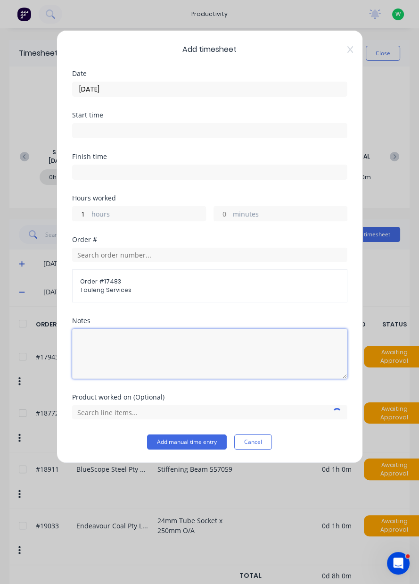
click at [179, 345] on textarea at bounding box center [210, 354] width 276 height 50
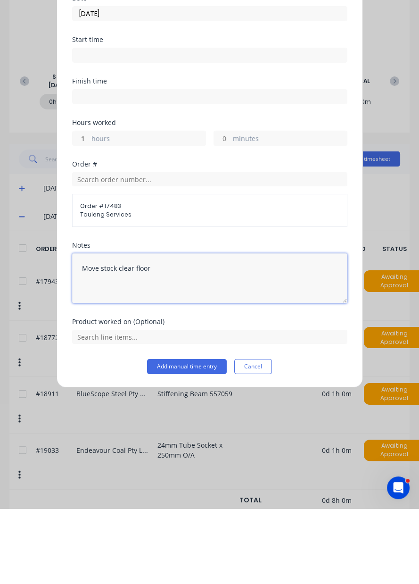
type textarea "Move stock clear floor"
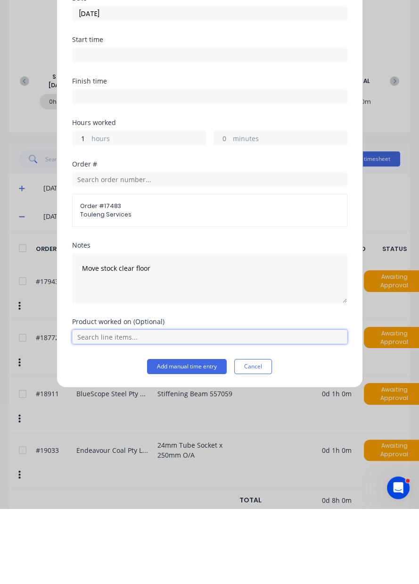
click at [216, 410] on input "text" at bounding box center [210, 412] width 276 height 14
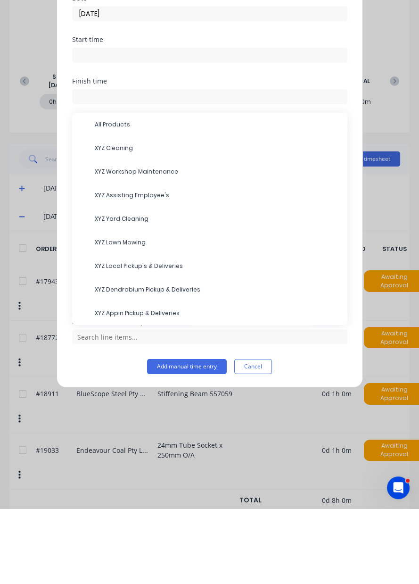
click at [172, 246] on span "XYZ Workshop Maintenance" at bounding box center [217, 247] width 245 height 8
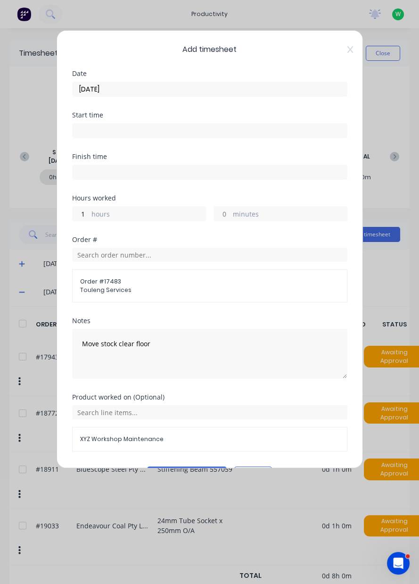
click at [198, 472] on button "Add manual time entry" at bounding box center [187, 474] width 80 height 15
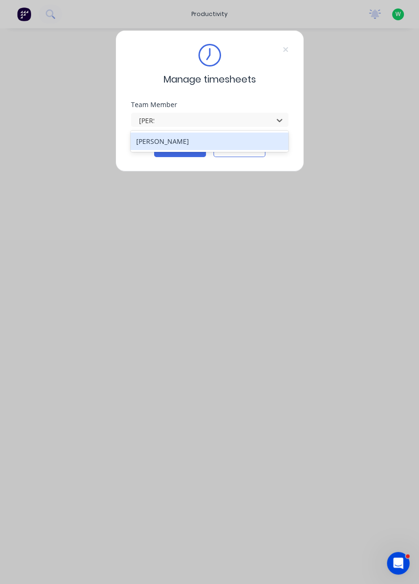
click at [142, 136] on div "[PERSON_NAME]" at bounding box center [210, 141] width 158 height 17
type input "[PERSON_NAME]"
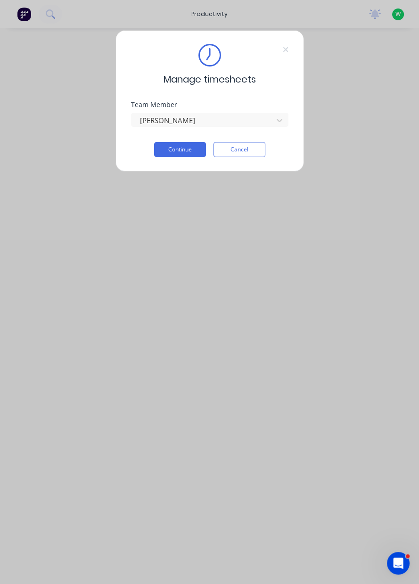
click at [167, 156] on button "Continue" at bounding box center [180, 149] width 52 height 15
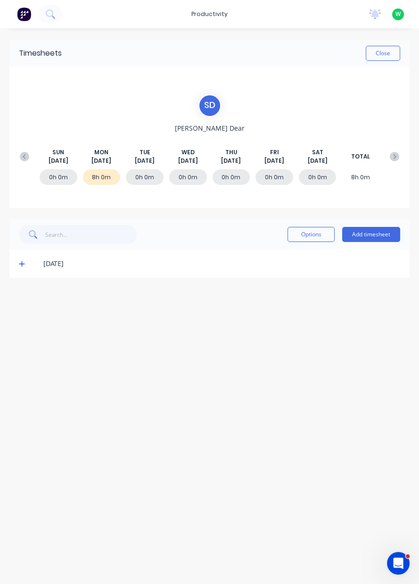
click at [21, 264] on icon at bounding box center [22, 264] width 6 height 6
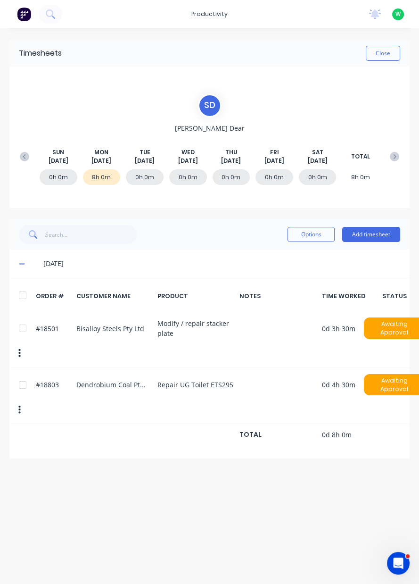
click at [22, 264] on icon at bounding box center [22, 264] width 6 height 1
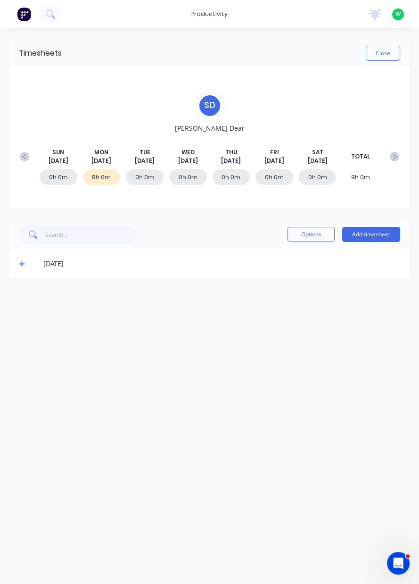
click at [375, 237] on button "Add timesheet" at bounding box center [372, 234] width 58 height 15
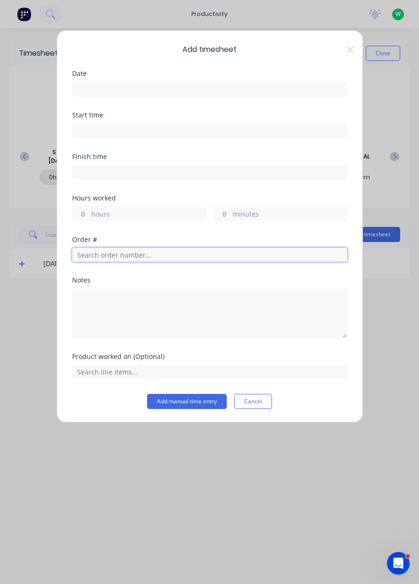
click at [123, 256] on input "text" at bounding box center [210, 255] width 276 height 14
type input "18750"
click at [90, 285] on span "Dendrobium Coal Pty Ltd" at bounding box center [210, 288] width 260 height 8
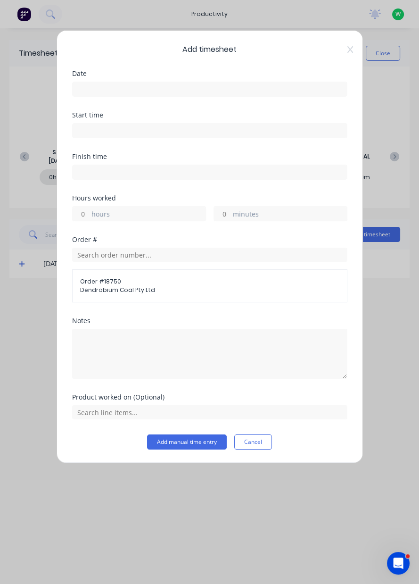
click at [88, 213] on input "hours" at bounding box center [81, 214] width 17 height 14
type input "8"
click at [95, 414] on input "text" at bounding box center [210, 412] width 276 height 14
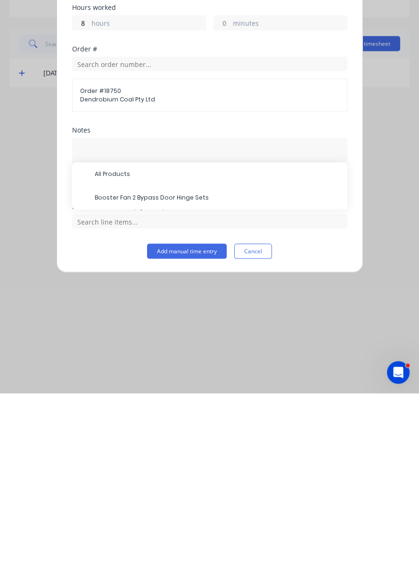
click at [100, 391] on span "Booster Fan 2 Bypass Door Hinge Sets" at bounding box center [217, 389] width 245 height 8
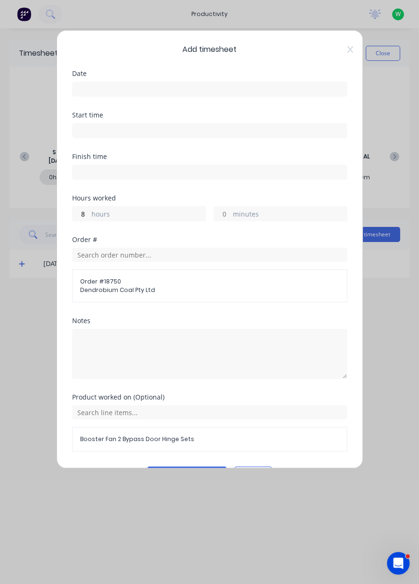
scroll to position [25, 0]
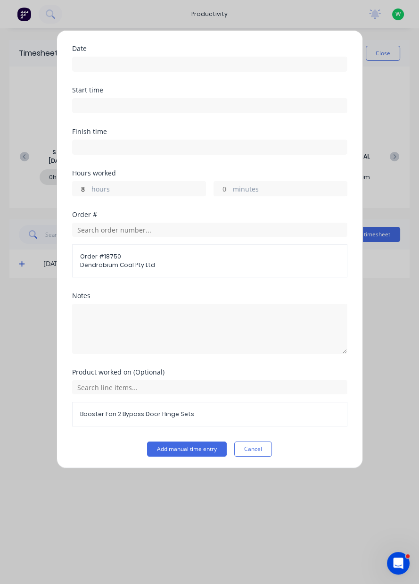
click at [174, 452] on button "Add manual time entry" at bounding box center [187, 449] width 80 height 15
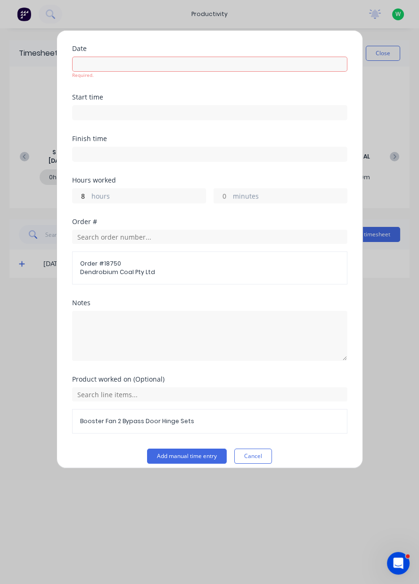
click at [197, 66] on input at bounding box center [210, 64] width 275 height 14
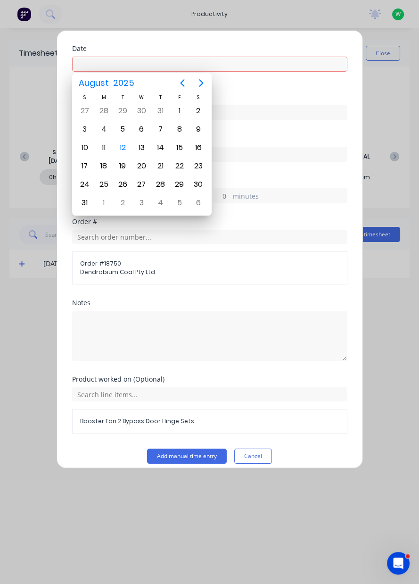
click at [119, 152] on div "12" at bounding box center [122, 148] width 19 height 18
type input "[DATE]"
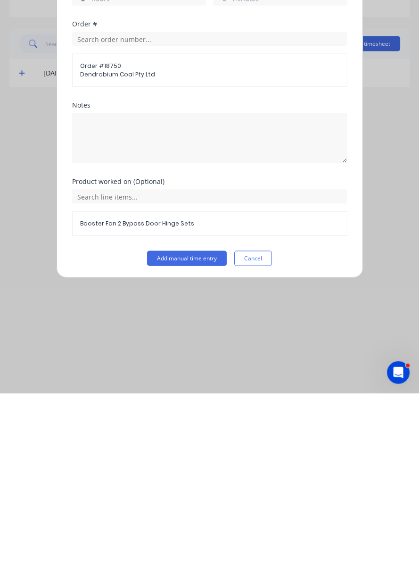
scroll to position [0, 0]
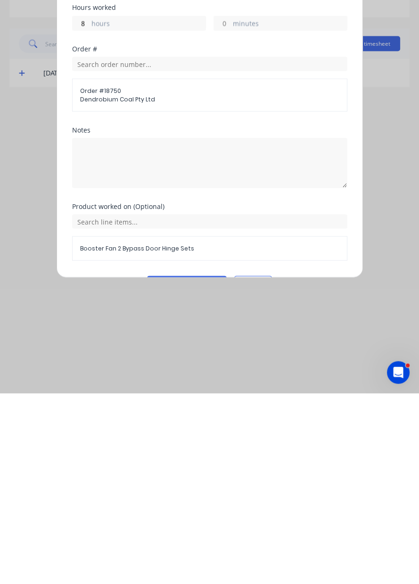
click at [191, 471] on button "Add manual time entry" at bounding box center [187, 474] width 80 height 15
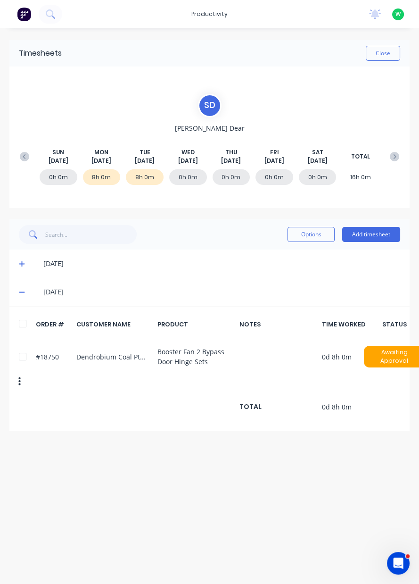
click at [369, 54] on button "Close" at bounding box center [383, 53] width 34 height 15
